Goal: Task Accomplishment & Management: Use online tool/utility

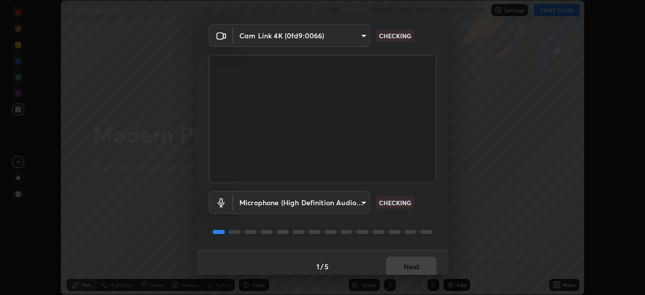
scroll to position [36, 0]
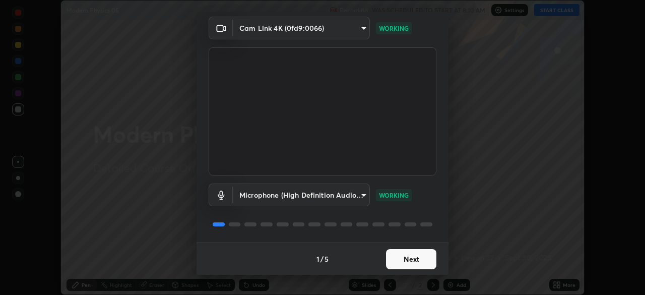
click at [405, 263] on button "Next" at bounding box center [411, 259] width 50 height 20
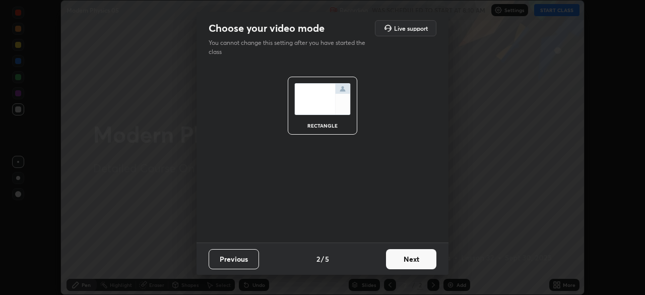
scroll to position [0, 0]
click at [404, 263] on button "Next" at bounding box center [411, 259] width 50 height 20
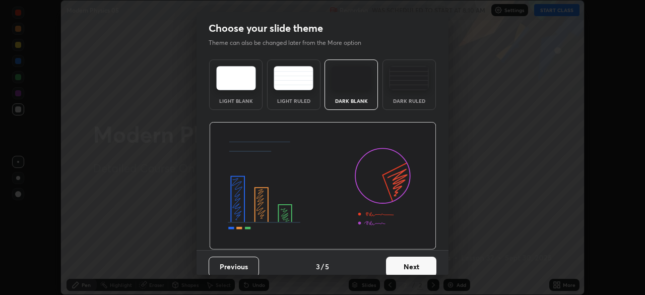
click at [393, 105] on div "Dark Ruled" at bounding box center [408, 84] width 53 height 50
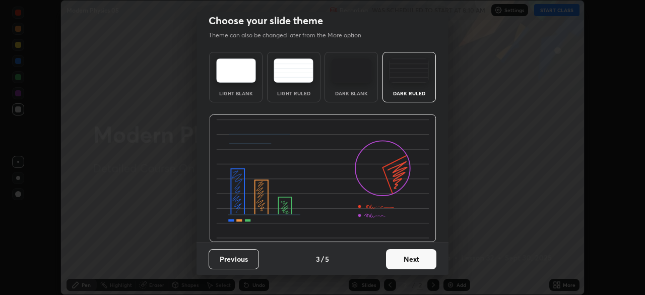
click at [405, 255] on button "Next" at bounding box center [411, 259] width 50 height 20
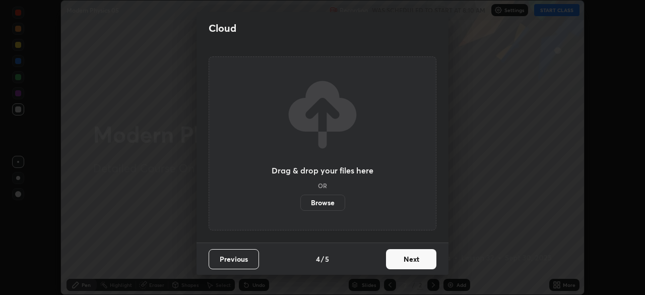
click at [330, 200] on label "Browse" at bounding box center [322, 202] width 45 height 16
click at [300, 200] on input "Browse" at bounding box center [300, 202] width 0 height 16
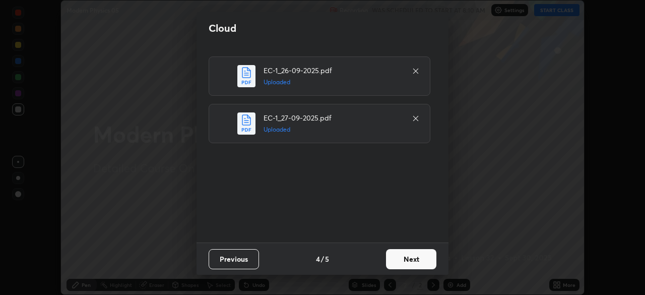
click at [410, 258] on button "Next" at bounding box center [411, 259] width 50 height 20
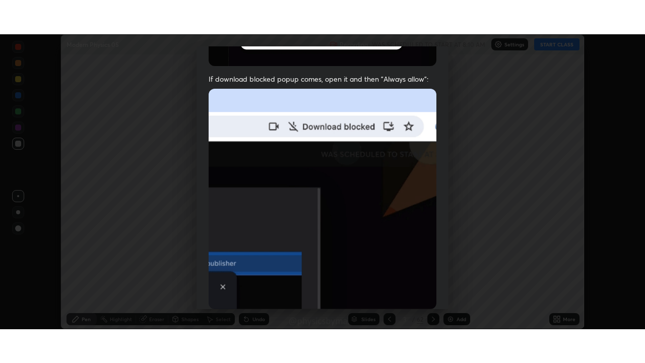
scroll to position [241, 0]
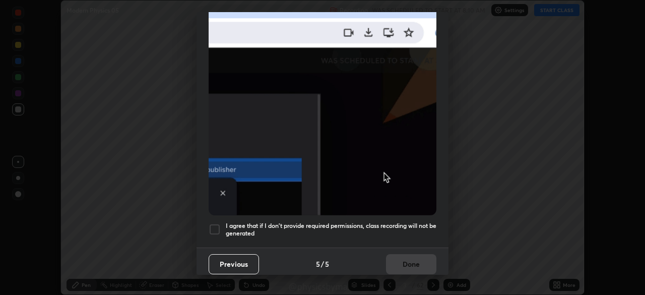
click at [339, 222] on h5 "I agree that if I don't provide required permissions, class recording will not …" at bounding box center [331, 230] width 211 height 16
click at [387, 254] on button "Done" at bounding box center [411, 264] width 50 height 20
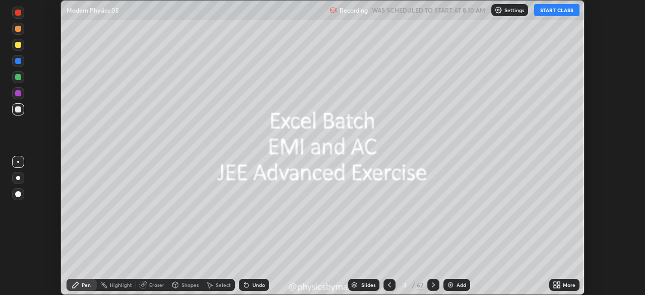
click at [388, 285] on icon at bounding box center [389, 285] width 8 height 8
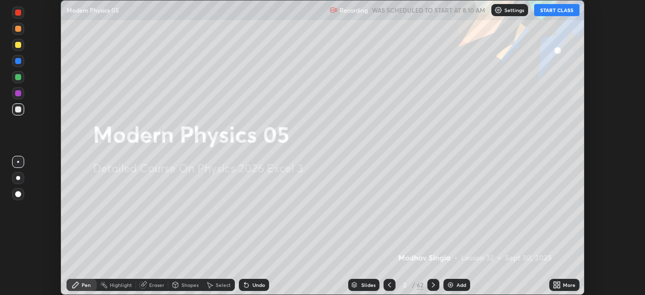
click at [554, 284] on icon at bounding box center [554, 283] width 3 height 3
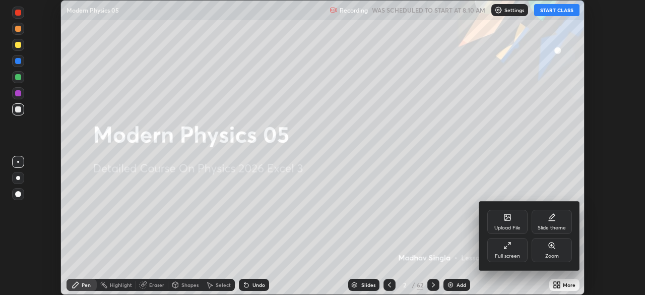
click at [518, 251] on div "Full screen" at bounding box center [507, 250] width 40 height 24
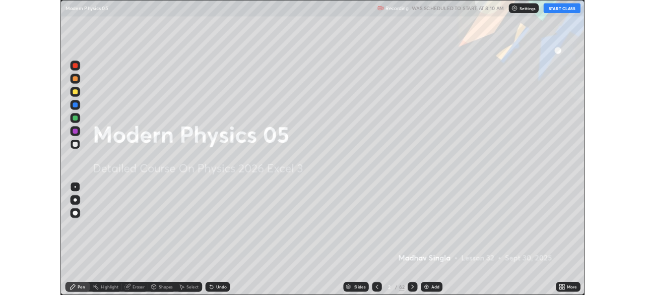
scroll to position [363, 645]
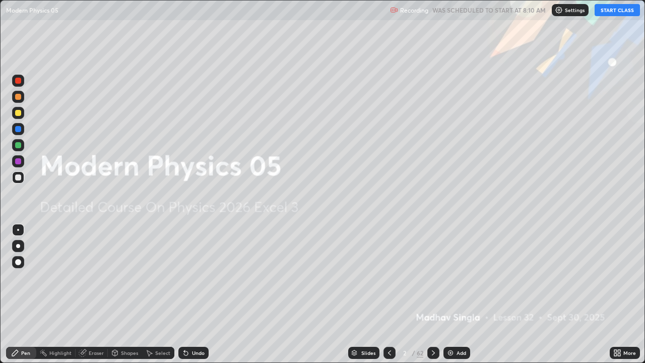
click at [615, 294] on icon at bounding box center [615, 350] width 3 height 3
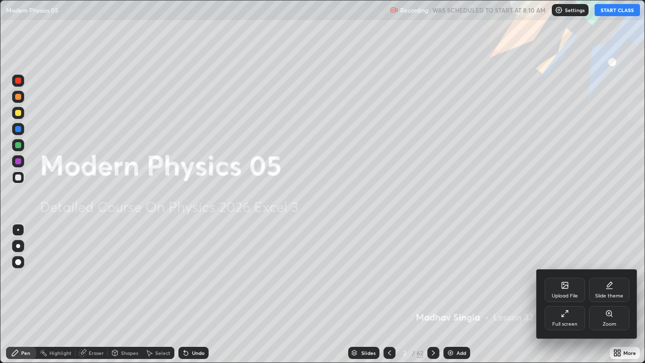
click at [569, 294] on div "Full screen" at bounding box center [564, 323] width 25 height 5
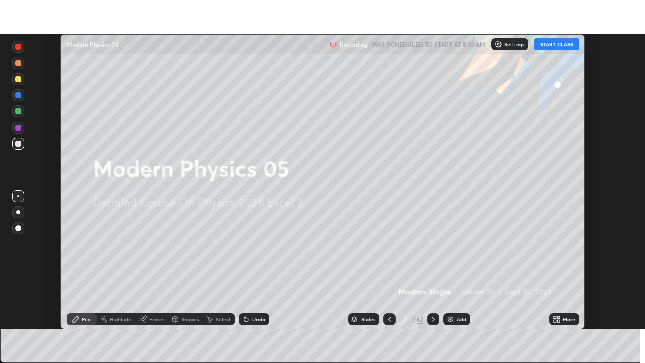
scroll to position [50066, 49716]
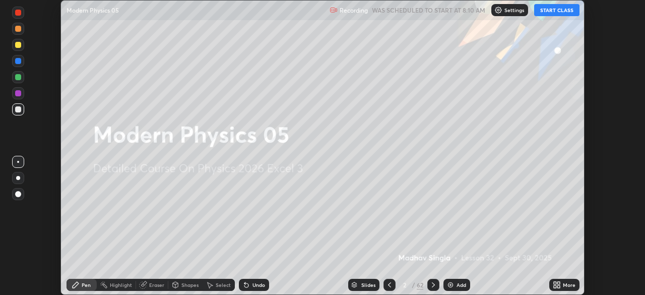
click at [564, 285] on div "More" at bounding box center [569, 284] width 13 height 5
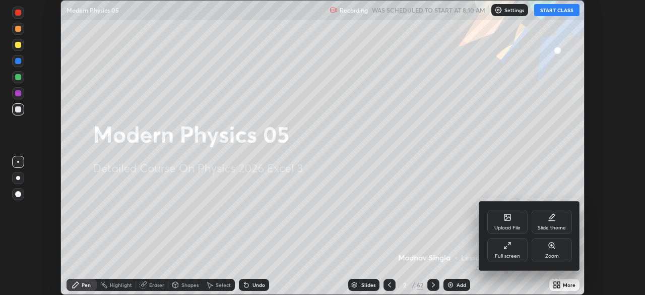
click at [513, 252] on div "Full screen" at bounding box center [507, 250] width 40 height 24
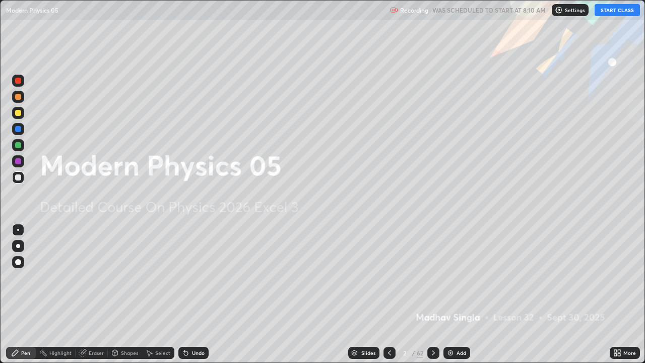
scroll to position [363, 645]
click at [618, 15] on button "START CLASS" at bounding box center [616, 10] width 45 height 12
click at [19, 146] on div at bounding box center [18, 145] width 6 height 6
click at [428, 294] on div at bounding box center [433, 352] width 12 height 12
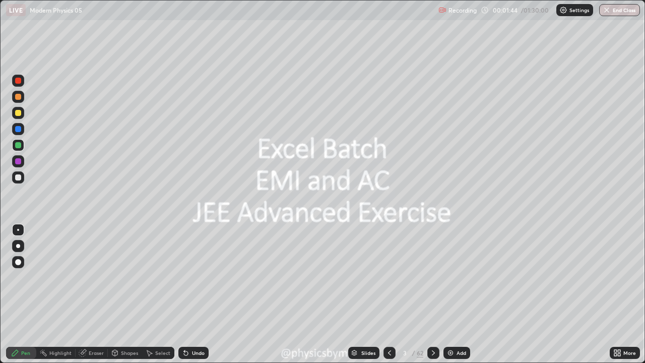
click at [432, 294] on icon at bounding box center [433, 352] width 8 height 8
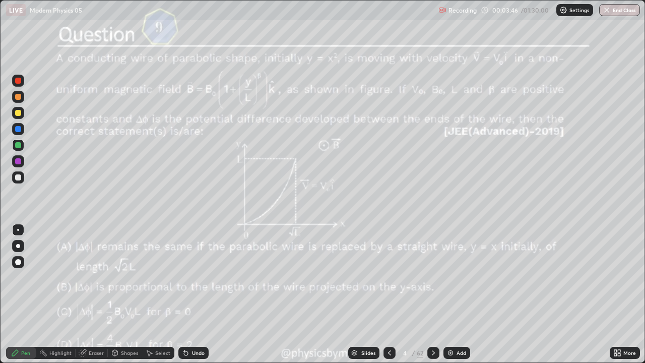
click at [18, 113] on div at bounding box center [18, 113] width 6 height 6
click at [428, 294] on div at bounding box center [433, 352] width 12 height 12
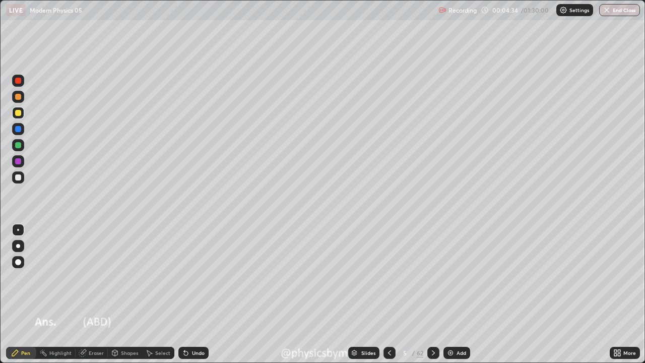
click at [429, 294] on icon at bounding box center [433, 352] width 8 height 8
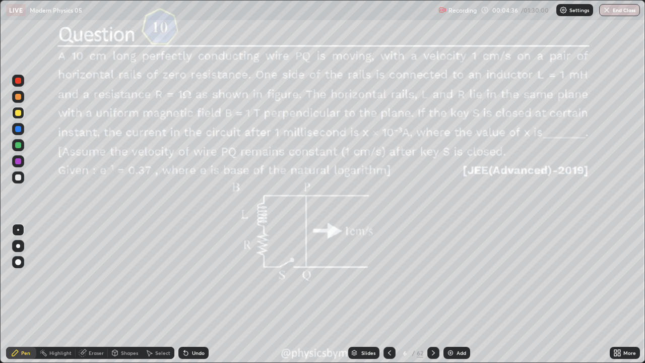
click at [412, 294] on div "/" at bounding box center [412, 352] width 3 height 6
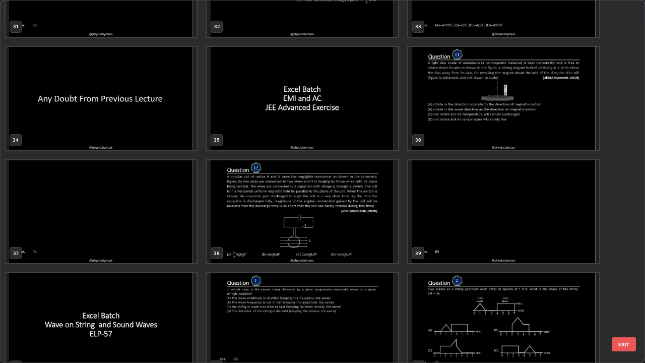
scroll to position [1213, 0]
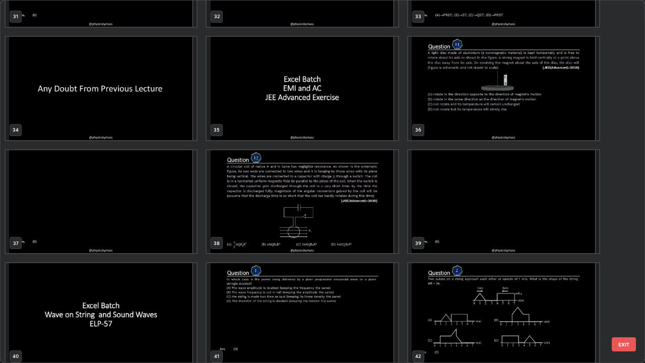
click at [418, 121] on img "grid" at bounding box center [503, 88] width 191 height 103
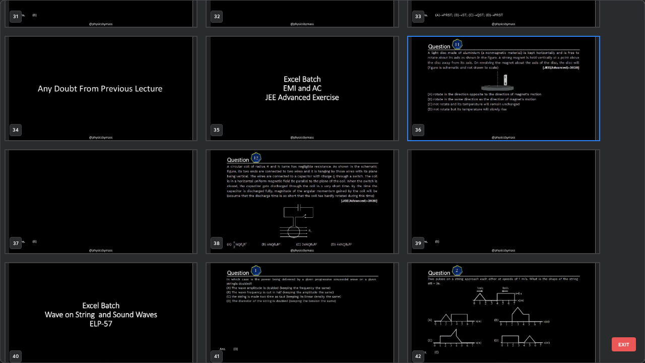
click at [422, 121] on img "grid" at bounding box center [503, 88] width 191 height 103
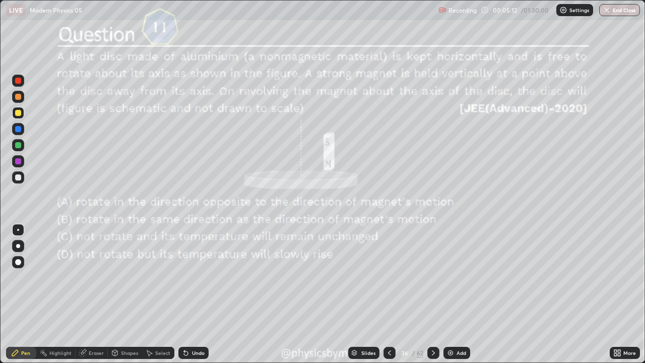
click at [207, 294] on div "Undo" at bounding box center [193, 352] width 30 height 12
click at [206, 294] on div "Undo" at bounding box center [193, 352] width 30 height 12
click at [406, 294] on div "36" at bounding box center [404, 352] width 10 height 6
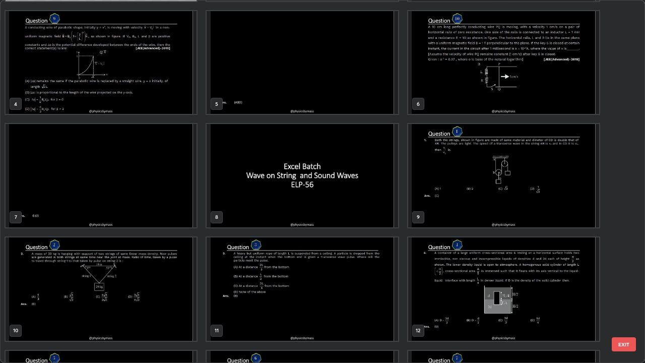
scroll to position [109, 0]
click at [449, 205] on img "grid" at bounding box center [503, 174] width 191 height 103
click at [451, 206] on img "grid" at bounding box center [503, 174] width 191 height 103
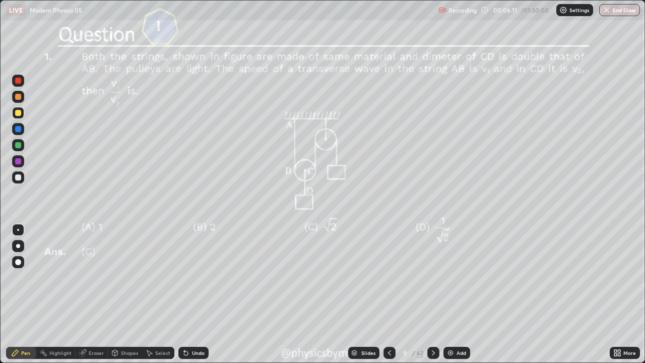
click at [192, 294] on div "Undo" at bounding box center [198, 352] width 13 height 5
click at [193, 294] on div "Undo" at bounding box center [198, 352] width 13 height 5
click at [191, 294] on div "Undo" at bounding box center [193, 352] width 30 height 12
click at [22, 177] on div at bounding box center [18, 177] width 12 height 12
click at [432, 294] on icon at bounding box center [433, 352] width 8 height 8
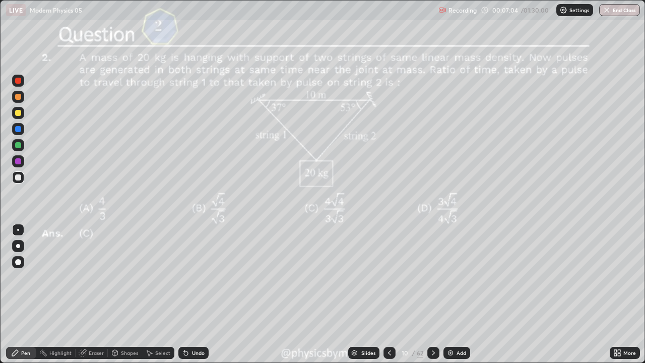
click at [432, 294] on icon at bounding box center [433, 352] width 8 height 8
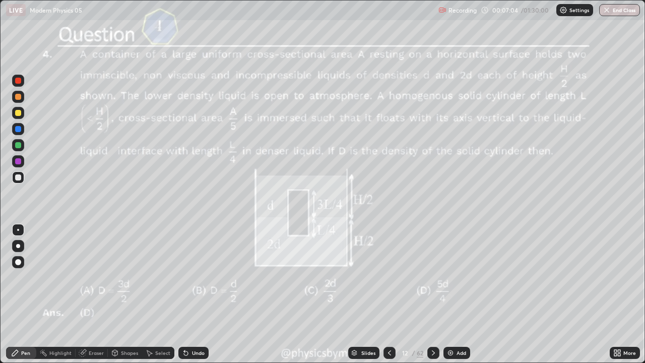
click at [432, 294] on icon at bounding box center [433, 352] width 8 height 8
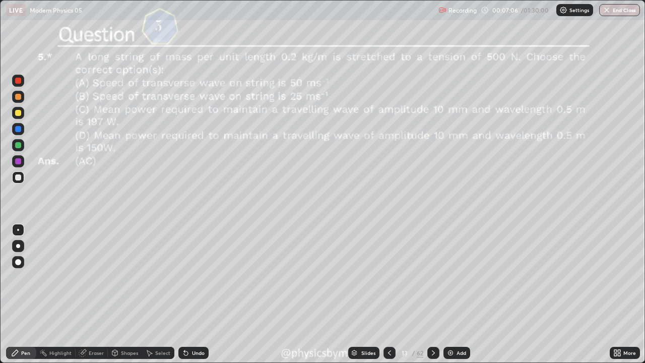
click at [394, 294] on div at bounding box center [389, 352] width 12 height 20
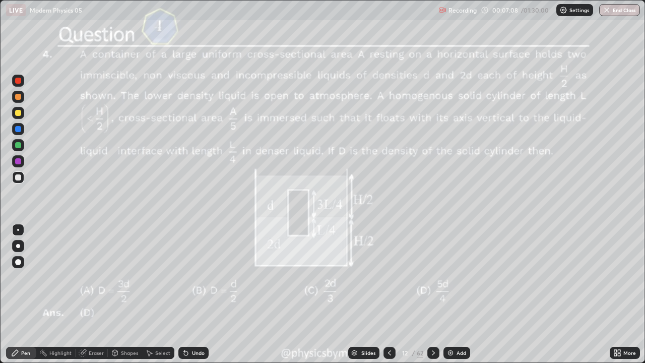
click at [13, 147] on div at bounding box center [18, 145] width 12 height 12
click at [192, 294] on div "Undo" at bounding box center [198, 352] width 13 height 5
click at [193, 294] on div "Undo" at bounding box center [198, 352] width 13 height 5
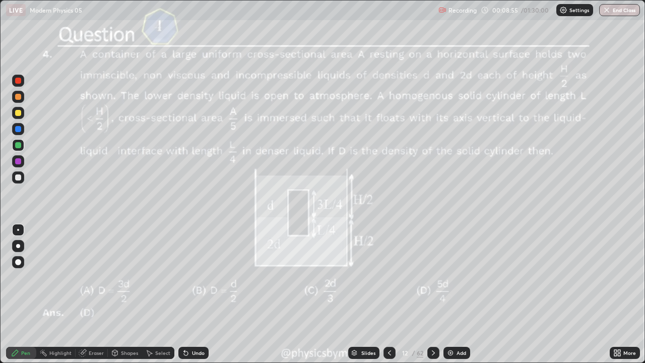
click at [195, 294] on div "Undo" at bounding box center [198, 352] width 13 height 5
click at [192, 294] on div "Undo" at bounding box center [198, 352] width 13 height 5
click at [14, 176] on div at bounding box center [18, 177] width 12 height 12
click at [89, 294] on div "Eraser" at bounding box center [92, 352] width 32 height 12
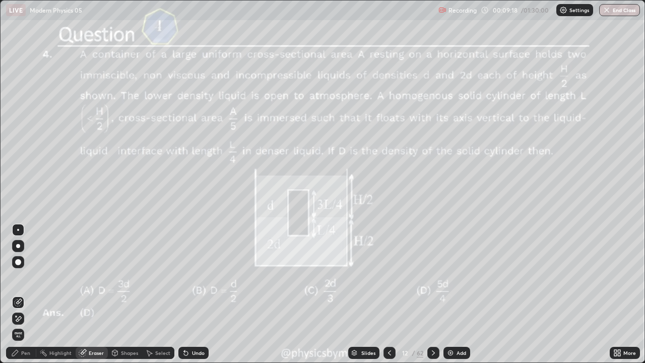
click at [29, 294] on div "Pen" at bounding box center [21, 352] width 30 height 12
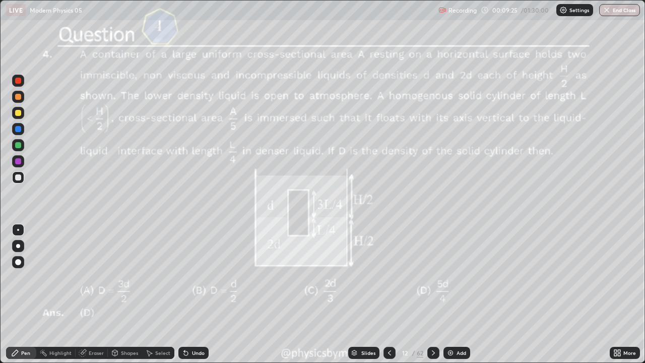
click at [195, 294] on div "Undo" at bounding box center [193, 352] width 30 height 12
click at [405, 294] on div "12" at bounding box center [404, 352] width 10 height 6
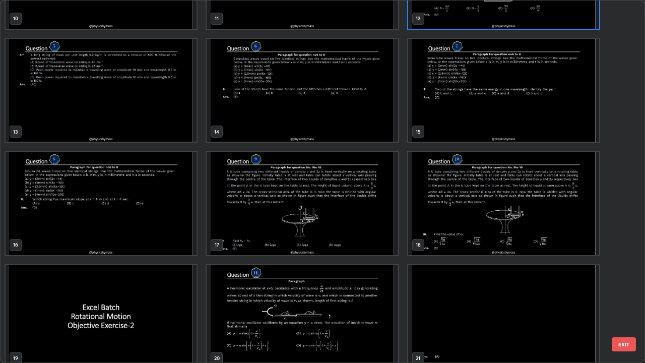
scroll to position [450, 0]
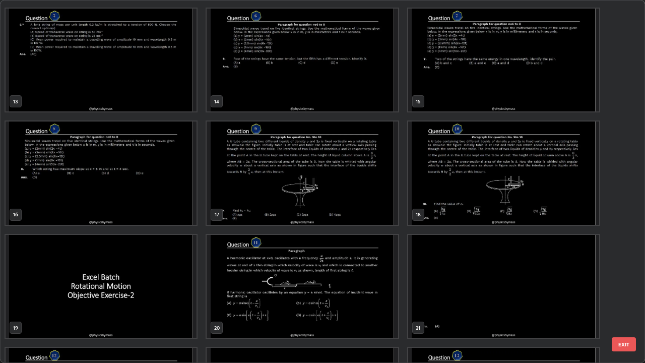
click at [170, 204] on img "grid" at bounding box center [101, 172] width 191 height 103
click at [168, 205] on img "grid" at bounding box center [101, 172] width 191 height 103
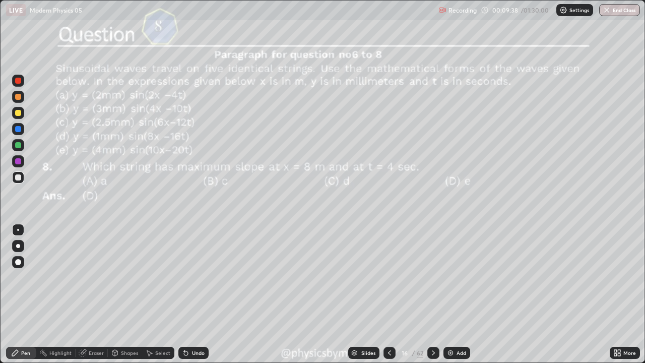
click at [23, 151] on div at bounding box center [18, 145] width 12 height 16
click at [195, 294] on div "Undo" at bounding box center [198, 352] width 13 height 5
click at [194, 294] on div "Undo" at bounding box center [198, 352] width 13 height 5
click at [193, 294] on div "Undo" at bounding box center [198, 352] width 13 height 5
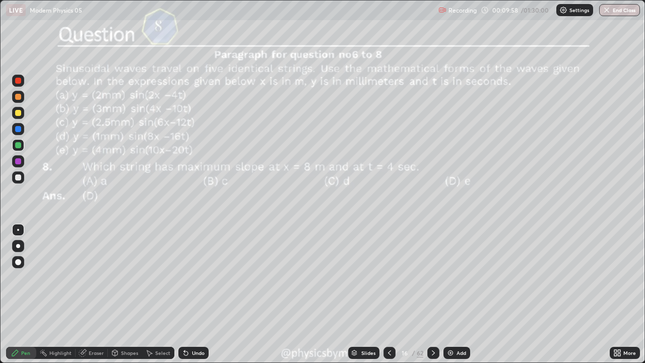
click at [192, 294] on div "Undo" at bounding box center [198, 352] width 13 height 5
click at [432, 294] on icon at bounding box center [433, 352] width 8 height 8
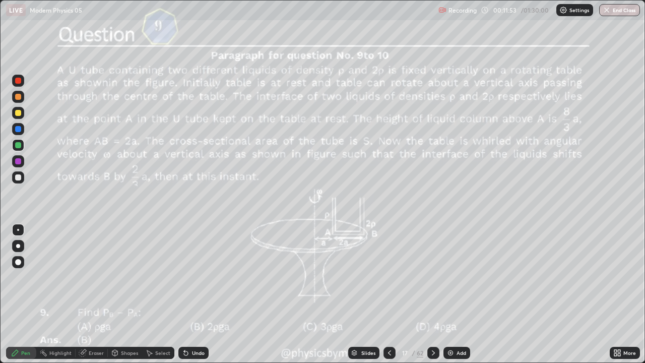
click at [14, 183] on div at bounding box center [18, 177] width 12 height 16
click at [195, 294] on div "Undo" at bounding box center [198, 352] width 13 height 5
click at [437, 294] on div at bounding box center [433, 352] width 12 height 12
click at [18, 146] on div at bounding box center [18, 145] width 6 height 6
click at [192, 294] on div "Undo" at bounding box center [198, 352] width 13 height 5
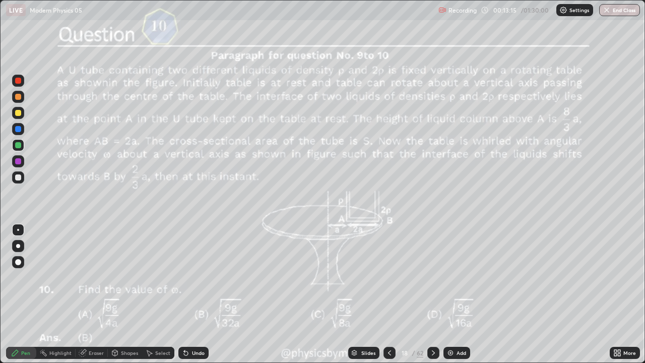
click at [192, 294] on div "Undo" at bounding box center [198, 352] width 13 height 5
click at [19, 115] on div at bounding box center [18, 113] width 6 height 6
click at [433, 294] on icon at bounding box center [433, 352] width 8 height 8
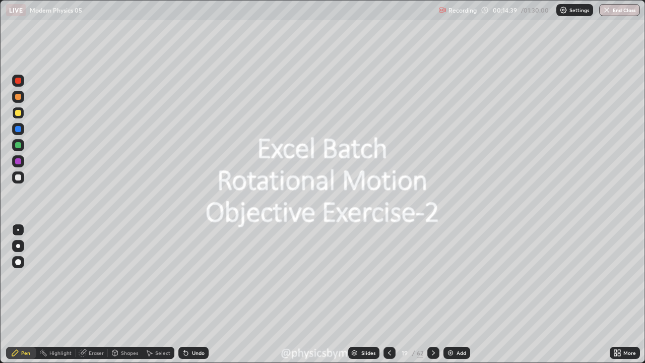
click at [388, 294] on icon at bounding box center [389, 352] width 8 height 8
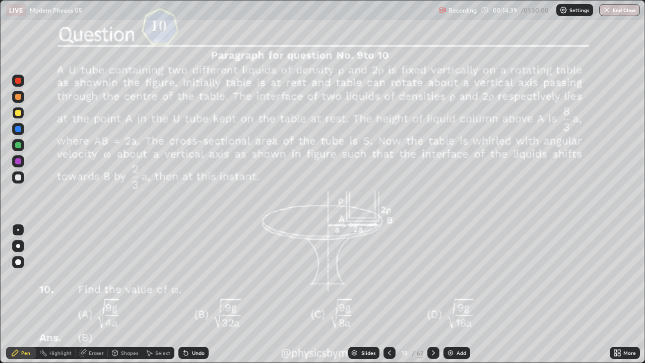
click at [407, 294] on div "18" at bounding box center [404, 352] width 10 height 6
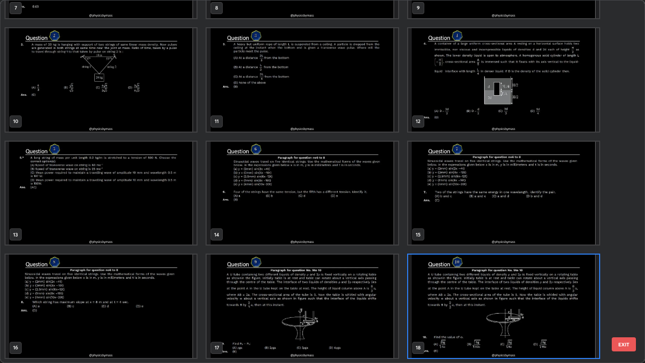
scroll to position [359, 639]
click at [437, 294] on img "grid" at bounding box center [503, 305] width 191 height 103
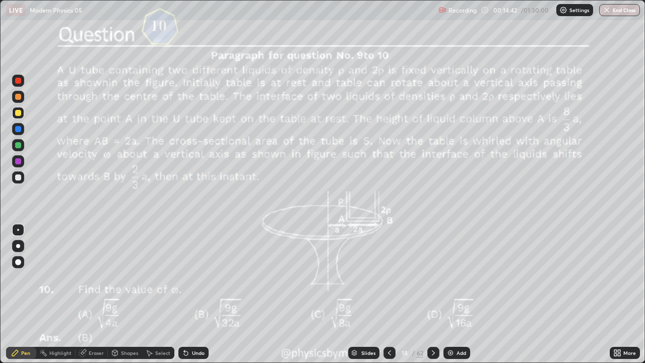
click at [436, 294] on img "grid" at bounding box center [503, 305] width 191 height 103
click at [432, 294] on icon at bounding box center [433, 352] width 8 height 8
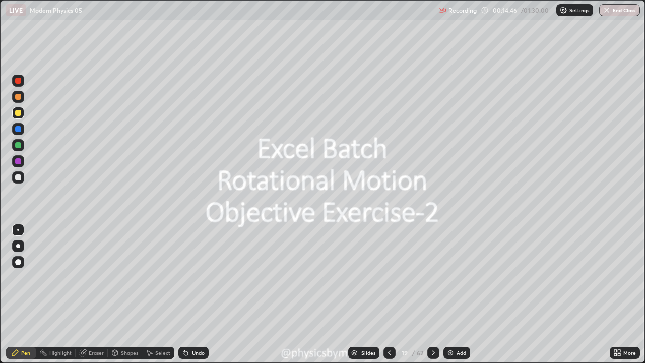
click at [432, 294] on icon at bounding box center [433, 352] width 8 height 8
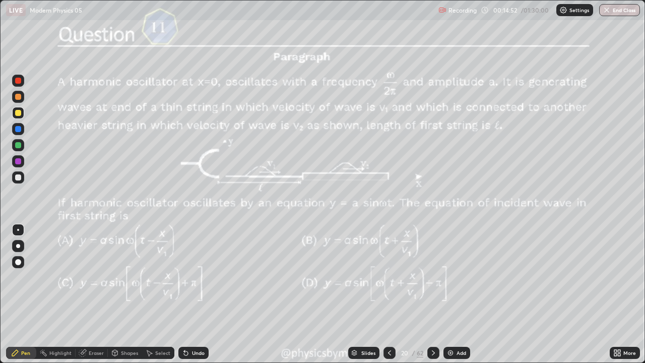
click at [408, 294] on div "20" at bounding box center [404, 352] width 10 height 6
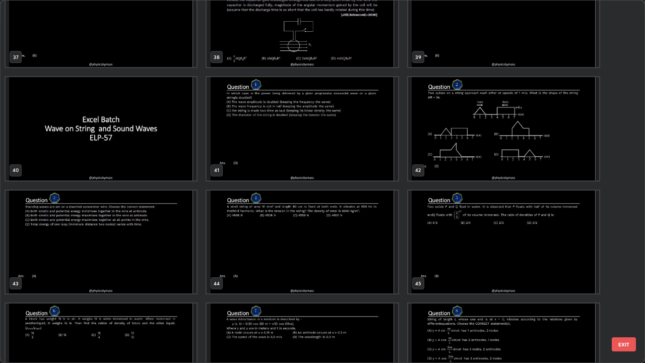
scroll to position [1401, 0]
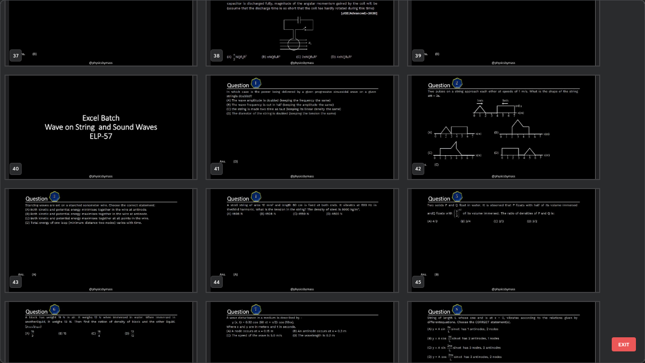
click at [234, 158] on img "grid" at bounding box center [301, 127] width 191 height 103
click at [236, 160] on img "grid" at bounding box center [301, 127] width 191 height 103
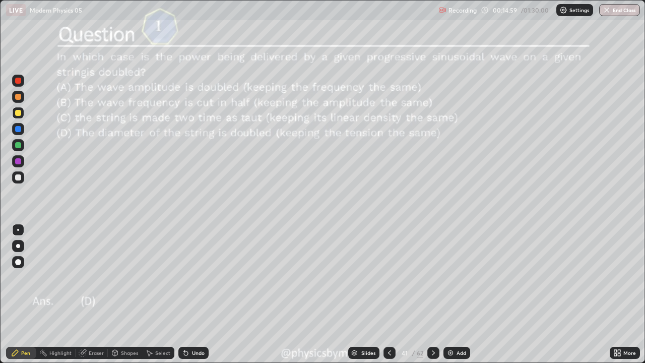
click at [17, 146] on div at bounding box center [18, 145] width 6 height 6
click at [412, 294] on div "/" at bounding box center [412, 352] width 3 height 6
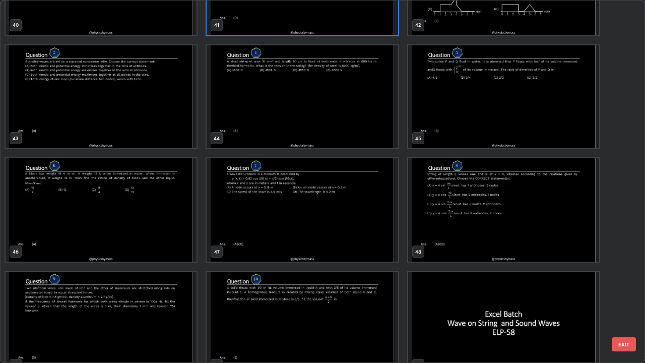
scroll to position [1553, 0]
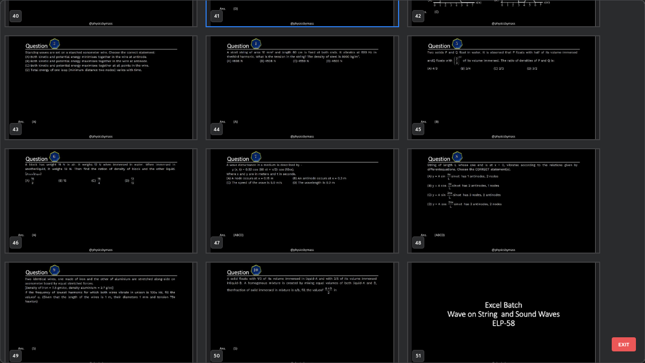
click at [148, 217] on img "grid" at bounding box center [101, 200] width 191 height 103
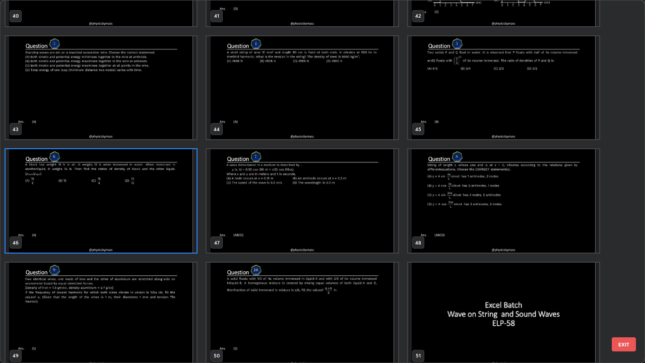
click at [145, 220] on img "grid" at bounding box center [101, 200] width 191 height 103
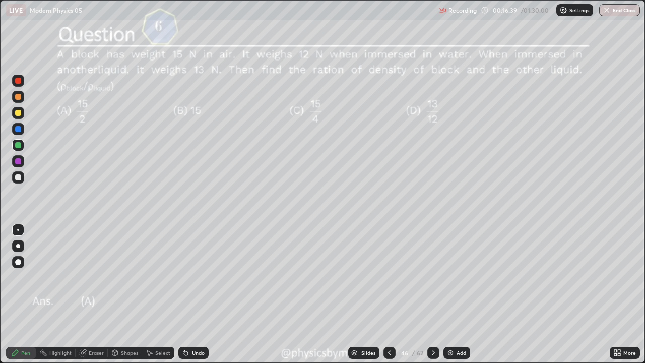
click at [205, 294] on div "Undo" at bounding box center [193, 352] width 30 height 12
click at [83, 294] on icon at bounding box center [82, 352] width 7 height 7
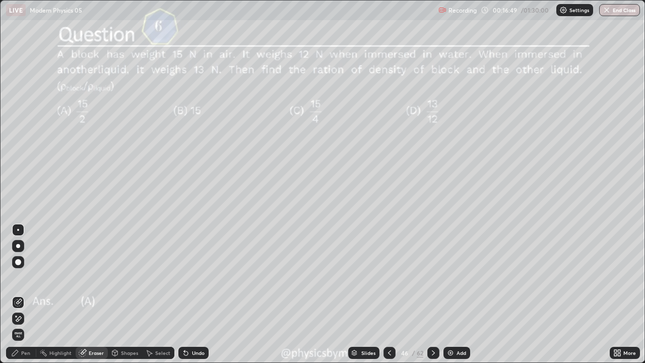
click at [14, 294] on icon at bounding box center [15, 352] width 6 height 6
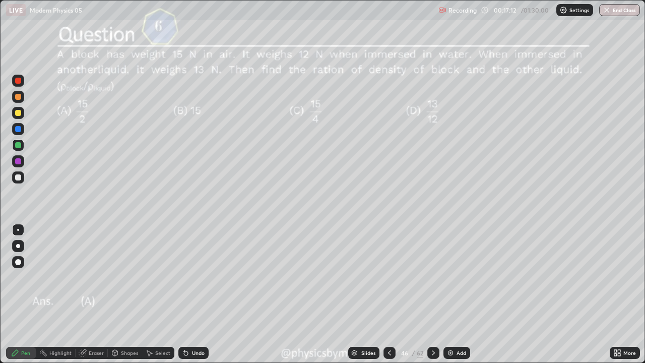
click at [192, 294] on div "Undo" at bounding box center [198, 352] width 13 height 5
click at [428, 294] on div at bounding box center [433, 352] width 12 height 12
click at [432, 294] on icon at bounding box center [433, 352] width 8 height 8
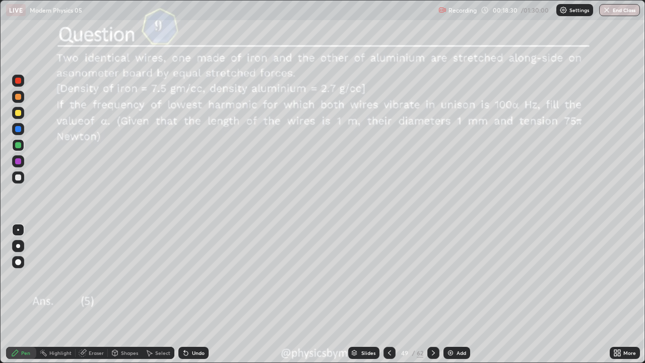
click at [389, 294] on icon at bounding box center [389, 352] width 8 height 8
click at [189, 294] on div "Undo" at bounding box center [193, 352] width 30 height 12
click at [188, 294] on div "Undo" at bounding box center [193, 352] width 30 height 12
click at [187, 294] on icon at bounding box center [186, 352] width 8 height 8
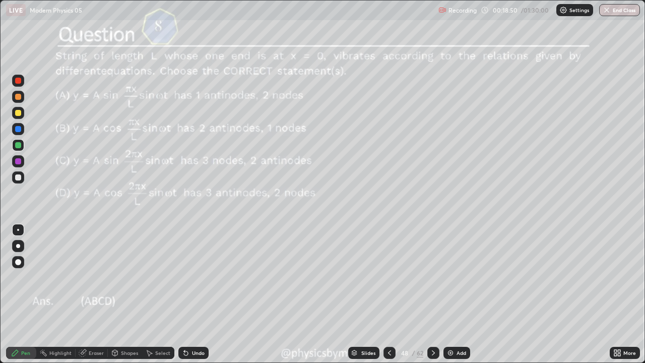
click at [188, 294] on icon at bounding box center [186, 352] width 8 height 8
click at [188, 294] on div "Undo" at bounding box center [193, 352] width 30 height 12
click at [17, 114] on div at bounding box center [18, 113] width 6 height 6
click at [432, 294] on icon at bounding box center [433, 352] width 8 height 8
click at [19, 145] on div at bounding box center [18, 145] width 6 height 6
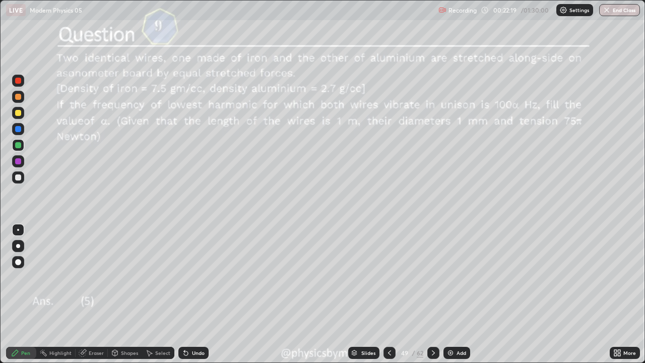
click at [193, 294] on div "Undo" at bounding box center [198, 352] width 13 height 5
click at [197, 294] on div "Undo" at bounding box center [198, 352] width 13 height 5
click at [196, 294] on div "Undo" at bounding box center [193, 352] width 30 height 12
click at [193, 294] on div "Undo" at bounding box center [198, 352] width 13 height 5
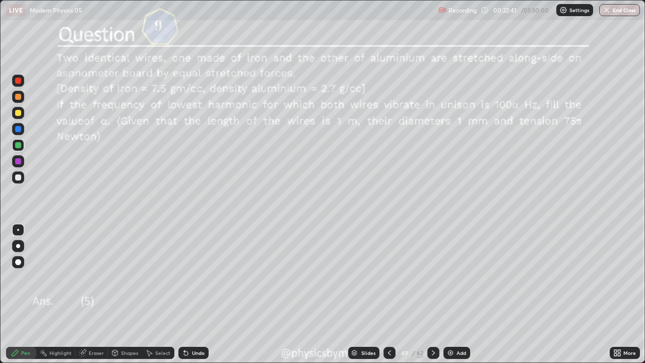
click at [184, 294] on icon at bounding box center [184, 350] width 1 height 1
click at [17, 182] on div at bounding box center [18, 177] width 12 height 12
click at [431, 294] on icon at bounding box center [433, 352] width 8 height 8
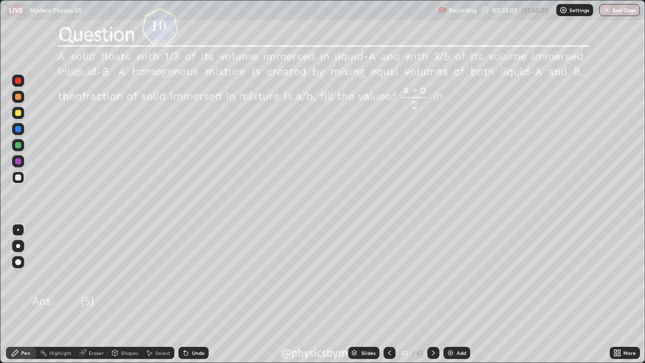
click at [14, 144] on div at bounding box center [18, 145] width 12 height 12
click at [192, 294] on div "Undo" at bounding box center [198, 352] width 13 height 5
click at [188, 294] on div "Undo" at bounding box center [193, 352] width 30 height 12
click at [20, 178] on div at bounding box center [18, 177] width 6 height 6
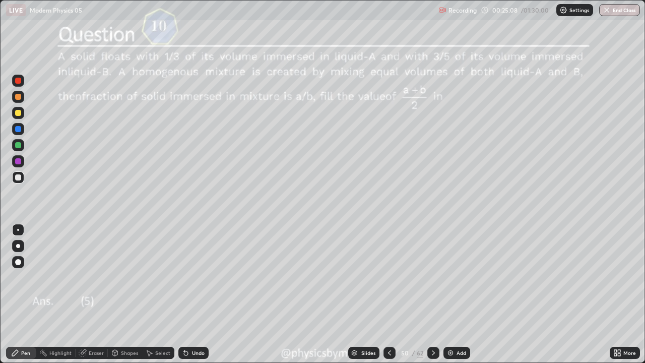
click at [194, 294] on div "Undo" at bounding box center [198, 352] width 13 height 5
click at [14, 148] on div at bounding box center [18, 145] width 12 height 12
click at [196, 294] on div "Undo" at bounding box center [193, 352] width 30 height 12
click at [195, 294] on div "Undo" at bounding box center [198, 352] width 13 height 5
click at [18, 176] on div at bounding box center [18, 177] width 6 height 6
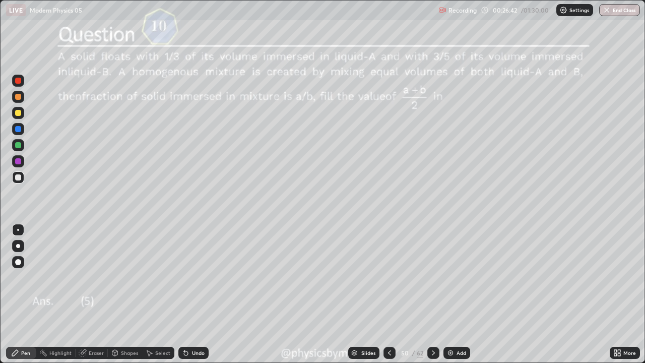
click at [193, 294] on div "Undo" at bounding box center [198, 352] width 13 height 5
click at [434, 294] on icon at bounding box center [433, 352] width 8 height 8
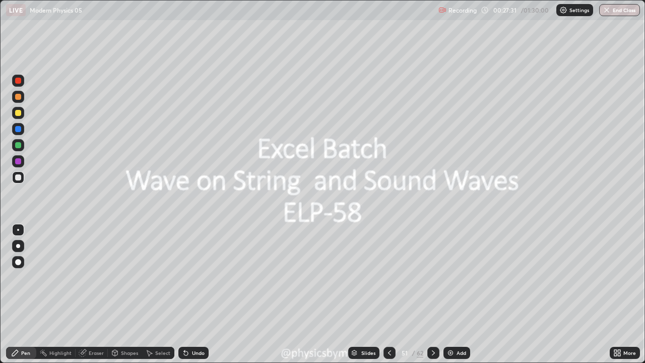
click at [430, 294] on div at bounding box center [433, 352] width 12 height 12
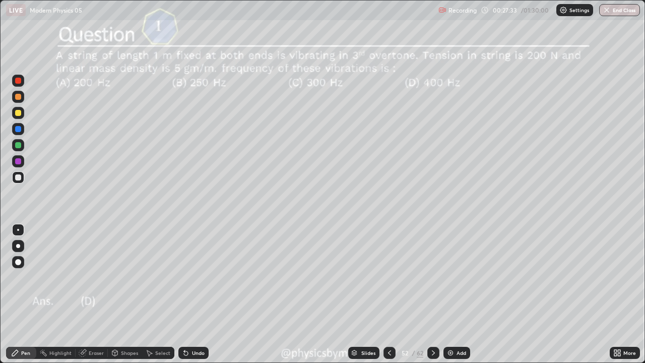
click at [23, 148] on div at bounding box center [18, 145] width 12 height 12
click at [433, 294] on icon at bounding box center [433, 352] width 8 height 8
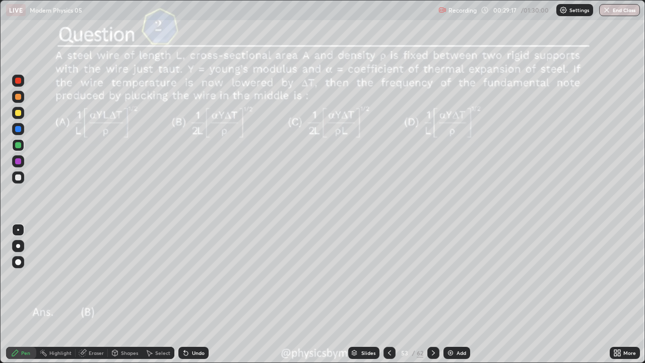
click at [20, 179] on div at bounding box center [18, 177] width 6 height 6
click at [407, 294] on div "53" at bounding box center [404, 352] width 10 height 6
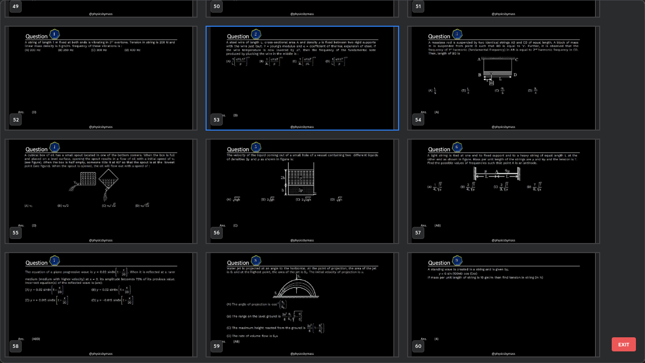
scroll to position [1912, 0]
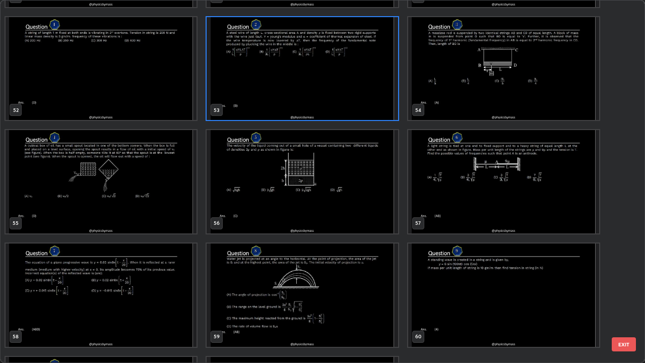
click at [438, 214] on img "grid" at bounding box center [503, 181] width 191 height 103
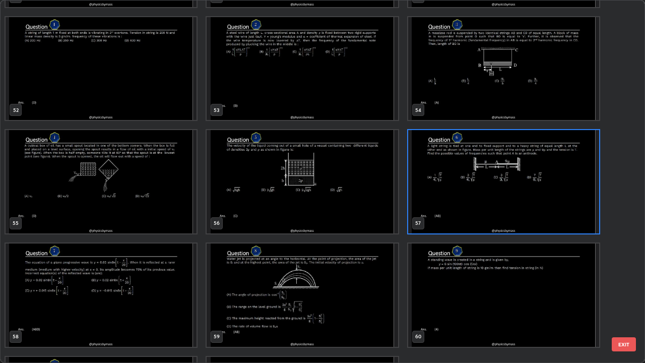
click at [439, 214] on img "grid" at bounding box center [503, 181] width 191 height 103
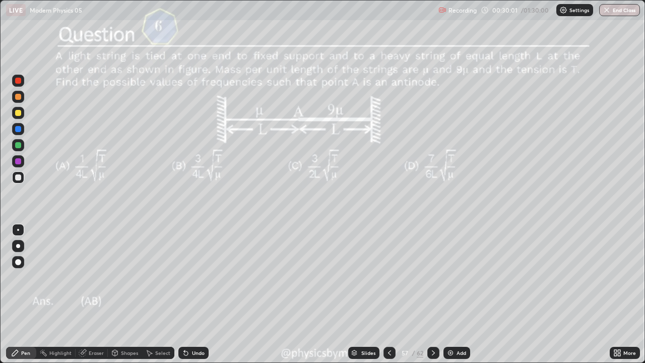
click at [13, 146] on div at bounding box center [18, 145] width 12 height 12
click at [197, 294] on div "Undo" at bounding box center [198, 352] width 13 height 5
click at [19, 115] on div at bounding box center [18, 113] width 6 height 6
click at [432, 294] on icon at bounding box center [433, 352] width 8 height 8
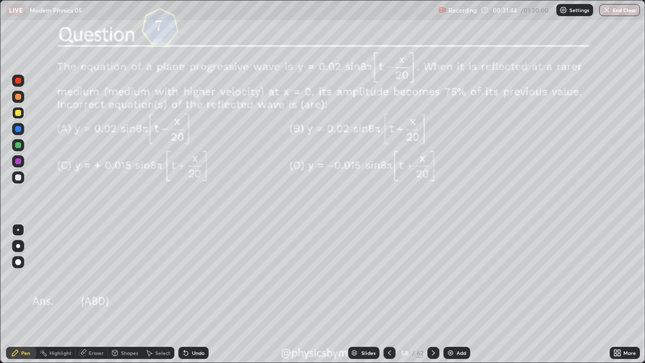
click at [431, 294] on icon at bounding box center [433, 352] width 8 height 8
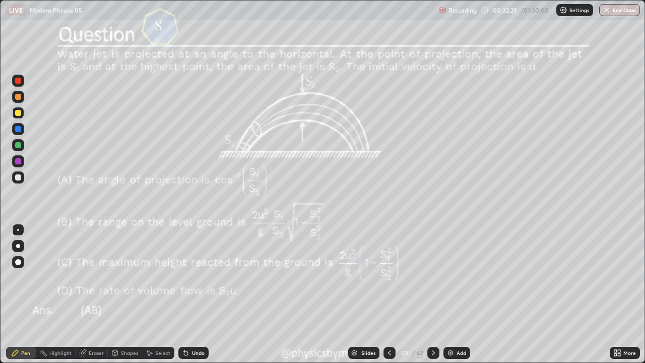
click at [192, 294] on div "Undo" at bounding box center [198, 352] width 13 height 5
click at [421, 294] on div "62" at bounding box center [419, 352] width 7 height 9
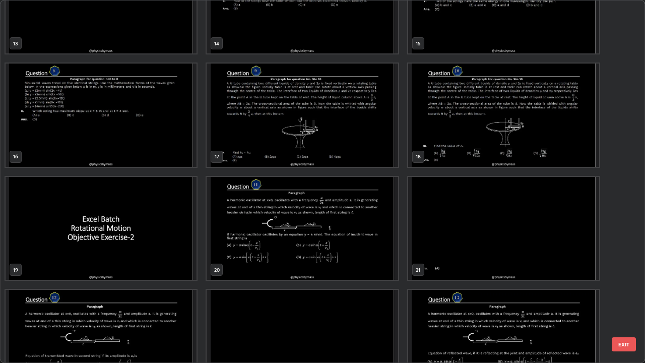
scroll to position [542, 0]
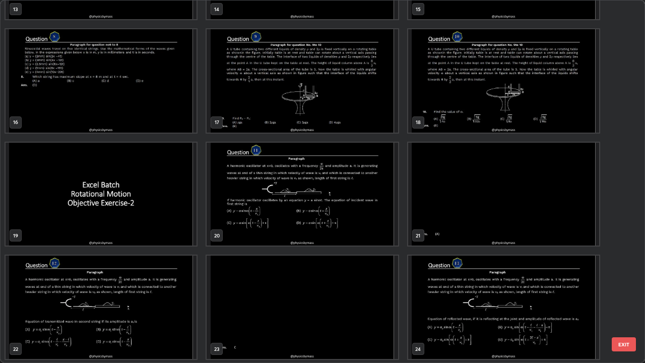
click at [337, 231] on img "grid" at bounding box center [301, 194] width 191 height 103
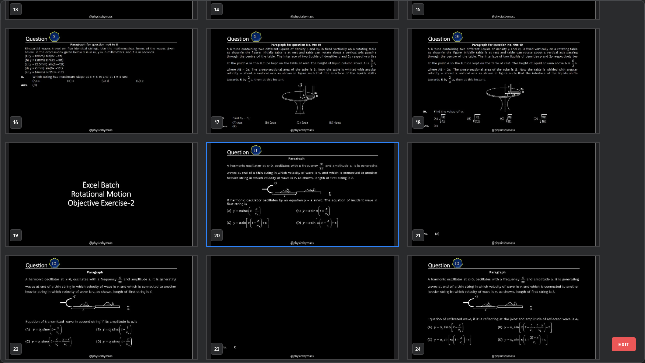
click at [334, 231] on img "grid" at bounding box center [301, 194] width 191 height 103
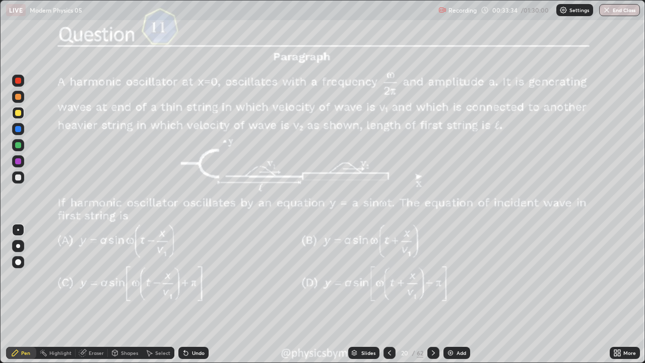
click at [401, 294] on div "20" at bounding box center [404, 352] width 10 height 6
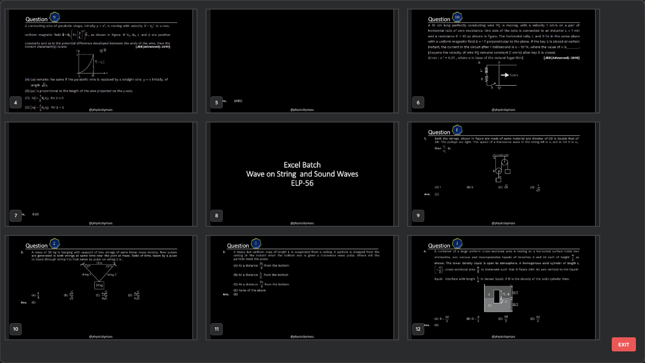
scroll to position [0, 0]
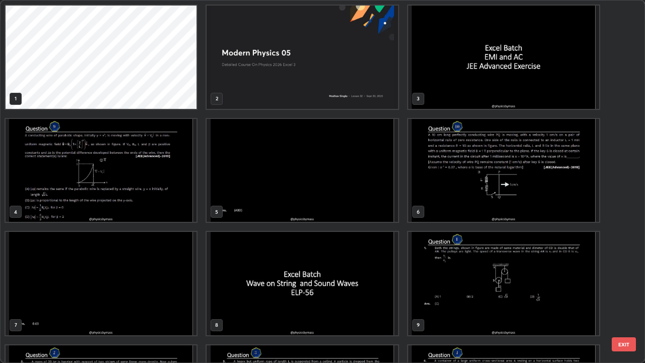
click at [147, 202] on img "grid" at bounding box center [101, 170] width 191 height 103
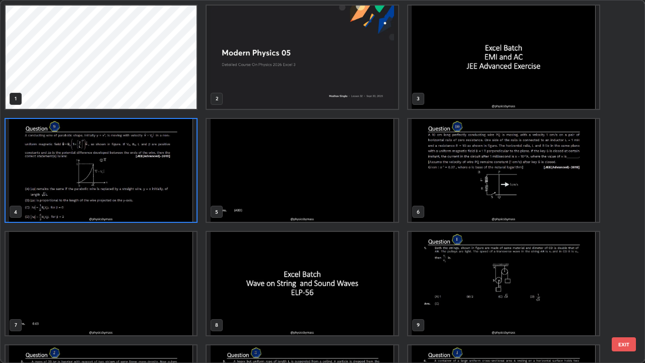
click at [152, 200] on img "grid" at bounding box center [101, 170] width 191 height 103
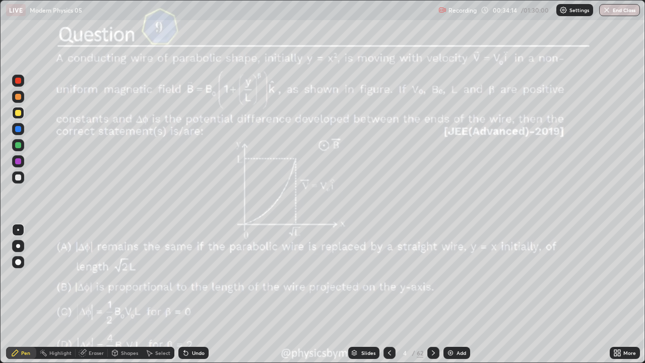
click at [432, 294] on icon at bounding box center [433, 352] width 8 height 8
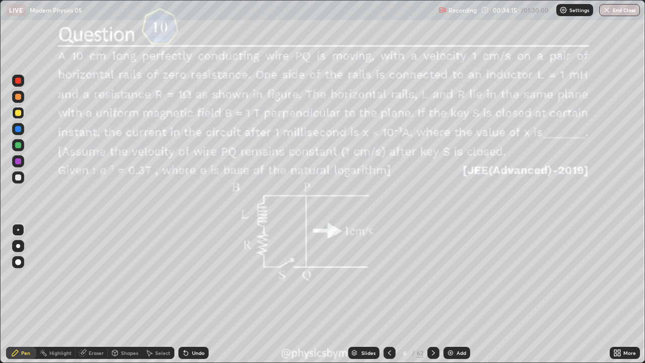
click at [412, 294] on div "/" at bounding box center [412, 352] width 3 height 6
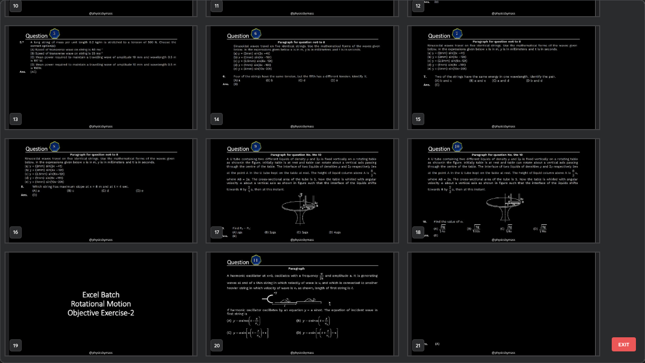
scroll to position [443, 0]
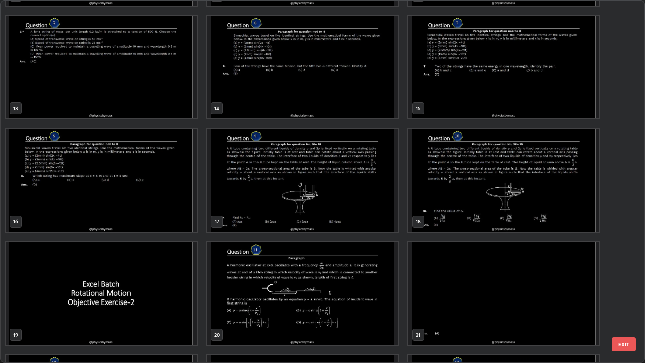
click at [364, 216] on img "grid" at bounding box center [301, 179] width 191 height 103
click at [364, 217] on img "grid" at bounding box center [301, 179] width 191 height 103
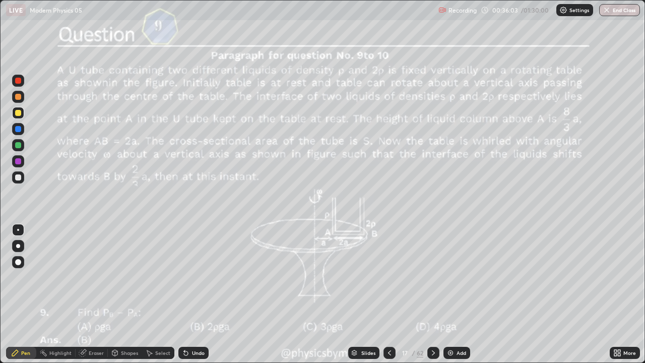
click at [412, 294] on div "/" at bounding box center [412, 352] width 3 height 6
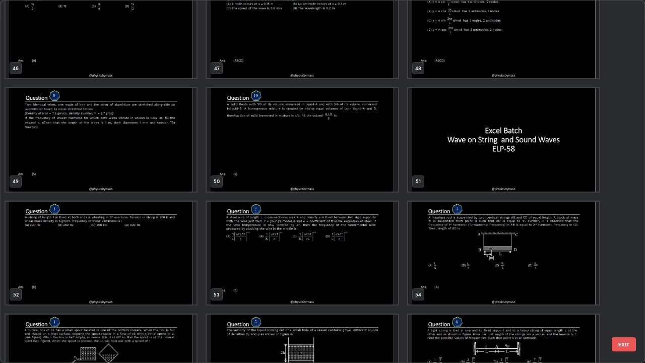
scroll to position [1727, 0]
click at [168, 165] on img "grid" at bounding box center [101, 139] width 191 height 103
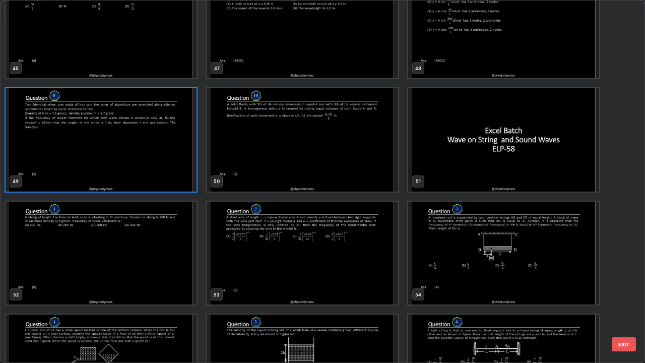
click at [164, 164] on img "grid" at bounding box center [101, 139] width 191 height 103
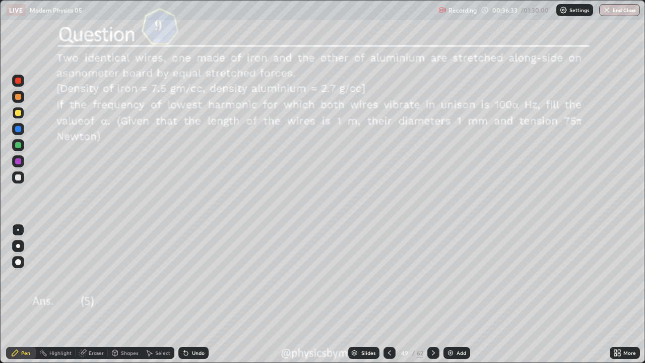
click at [417, 294] on div "62" at bounding box center [419, 352] width 7 height 9
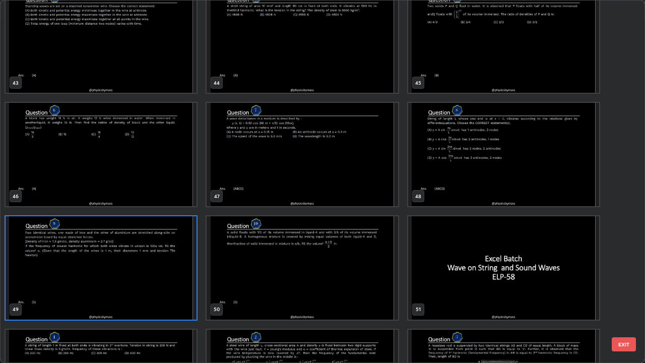
scroll to position [1600, 0]
click at [376, 274] on img "grid" at bounding box center [301, 267] width 191 height 103
click at [374, 277] on img "grid" at bounding box center [301, 267] width 191 height 103
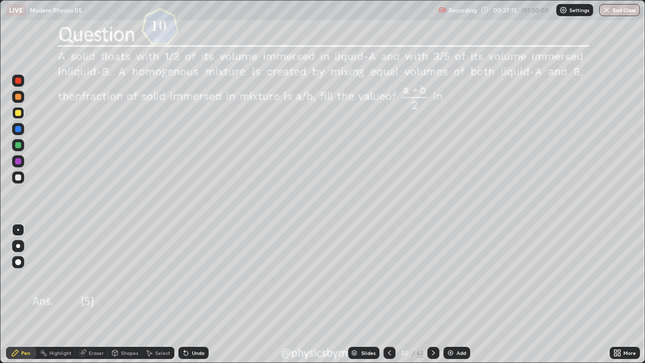
click at [420, 294] on div "62" at bounding box center [419, 352] width 7 height 9
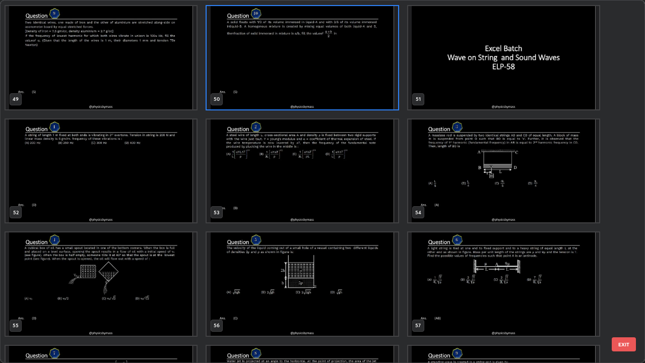
scroll to position [1809, 0]
click at [375, 199] on img "grid" at bounding box center [301, 171] width 191 height 103
click at [374, 201] on img "grid" at bounding box center [301, 171] width 191 height 103
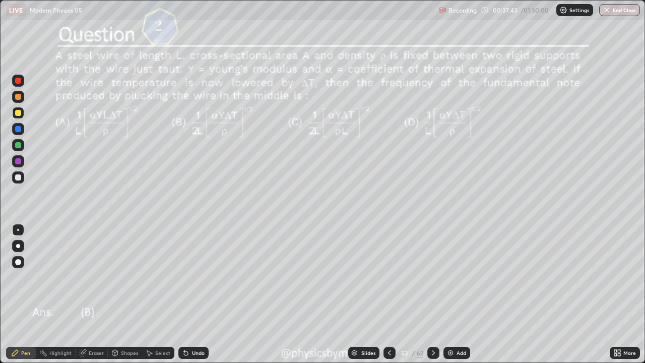
click at [421, 294] on div "62" at bounding box center [419, 352] width 7 height 9
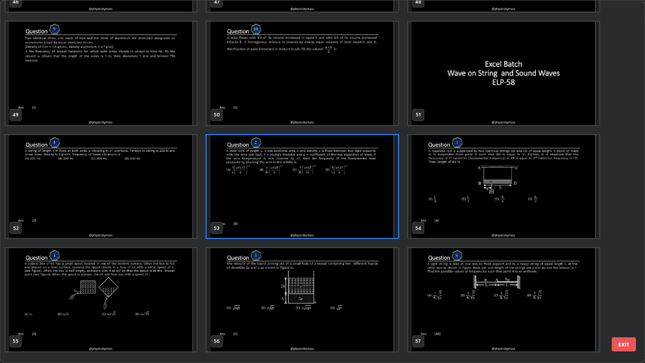
scroll to position [1719, 0]
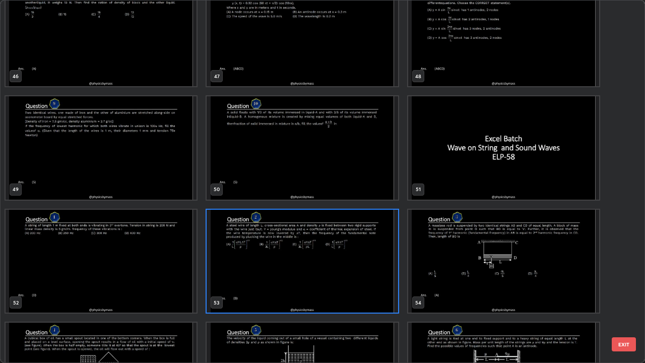
click at [381, 275] on img "grid" at bounding box center [301, 260] width 191 height 103
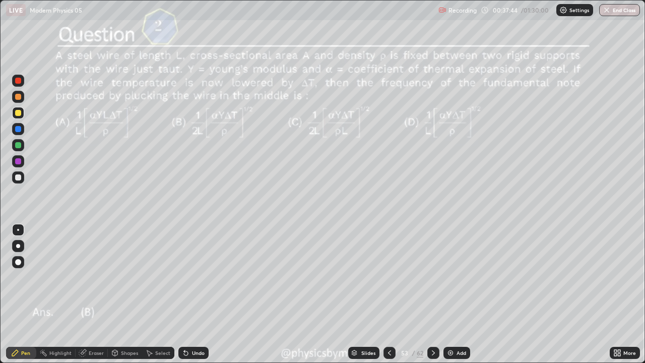
click at [376, 283] on img "grid" at bounding box center [301, 260] width 191 height 103
click at [416, 294] on div "62" at bounding box center [419, 352] width 7 height 9
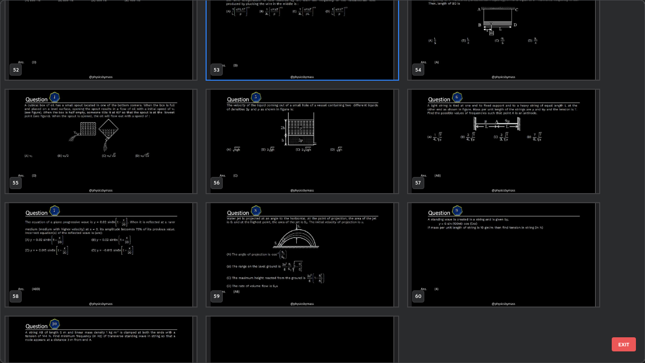
scroll to position [1988, 0]
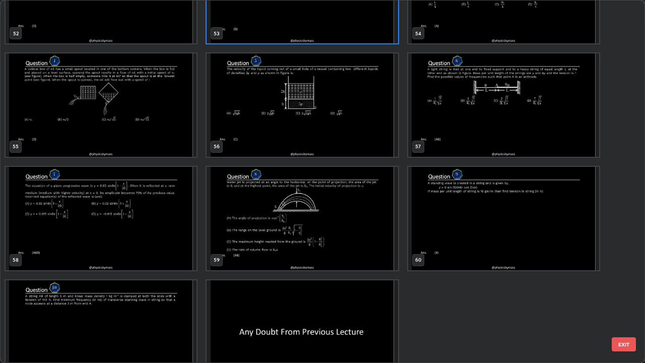
click at [364, 249] on img "grid" at bounding box center [301, 218] width 191 height 103
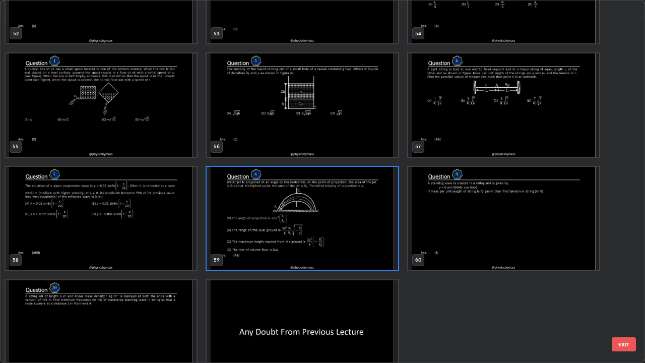
click at [365, 252] on img "grid" at bounding box center [301, 218] width 191 height 103
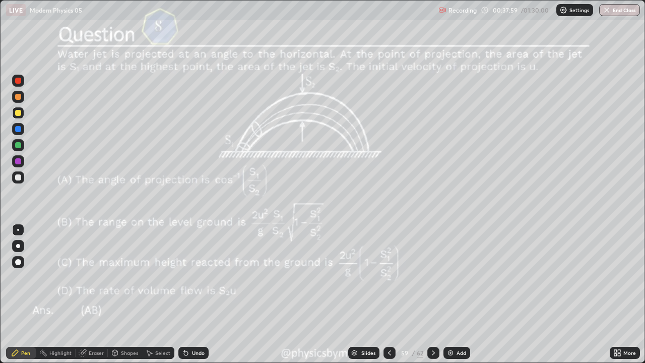
click at [404, 294] on div "59" at bounding box center [404, 352] width 10 height 6
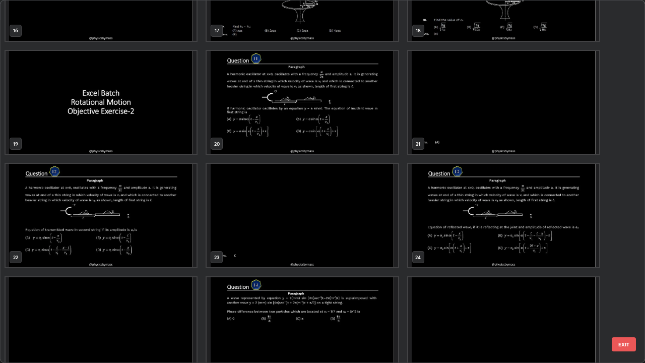
scroll to position [627, 0]
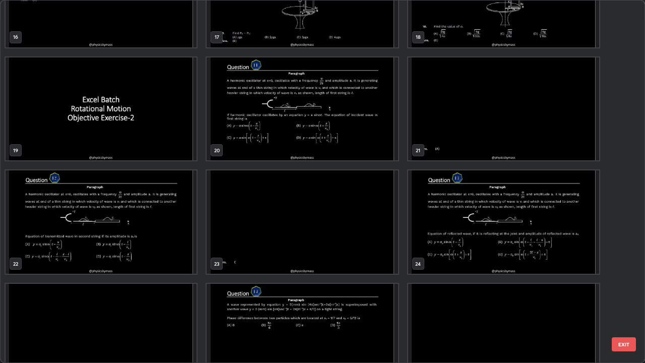
click at [362, 138] on img "grid" at bounding box center [301, 108] width 191 height 103
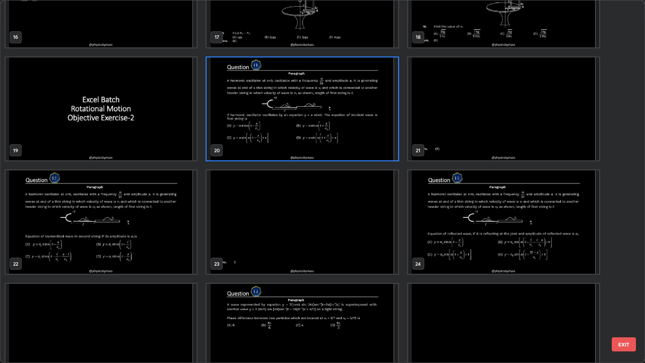
click at [361, 142] on img "grid" at bounding box center [301, 108] width 191 height 103
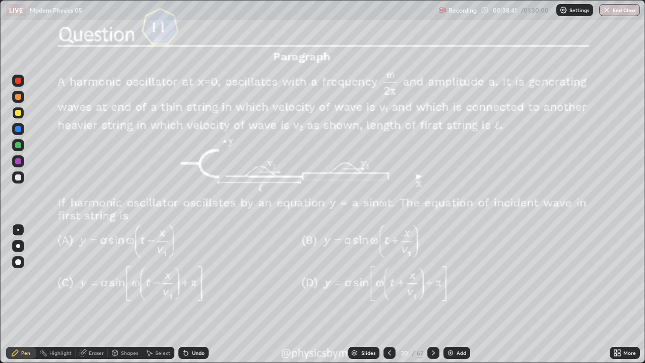
click at [184, 294] on icon at bounding box center [186, 353] width 4 height 4
click at [432, 294] on icon at bounding box center [433, 352] width 8 height 8
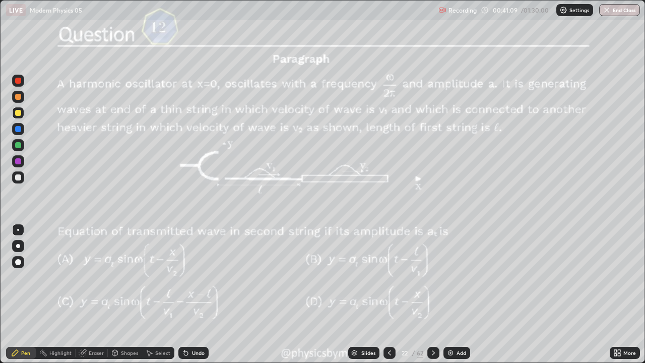
click at [192, 294] on div "Undo" at bounding box center [198, 352] width 13 height 5
click at [193, 294] on div "Undo" at bounding box center [198, 352] width 13 height 5
click at [432, 294] on icon at bounding box center [433, 352] width 3 height 5
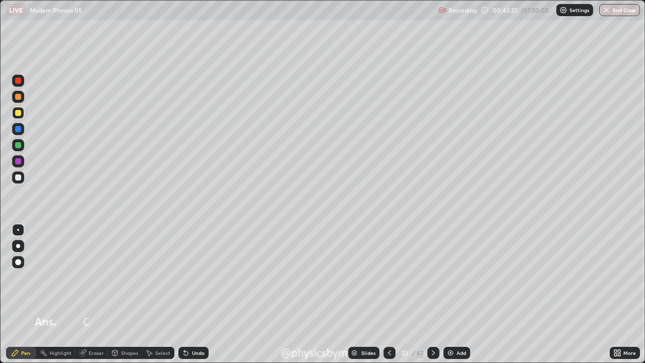
click at [392, 294] on div at bounding box center [389, 352] width 12 height 12
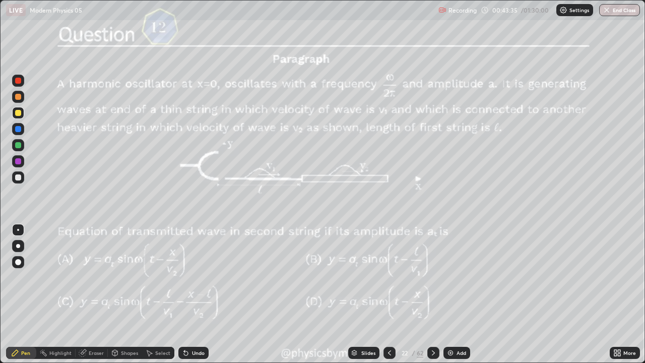
click at [434, 294] on icon at bounding box center [433, 352] width 8 height 8
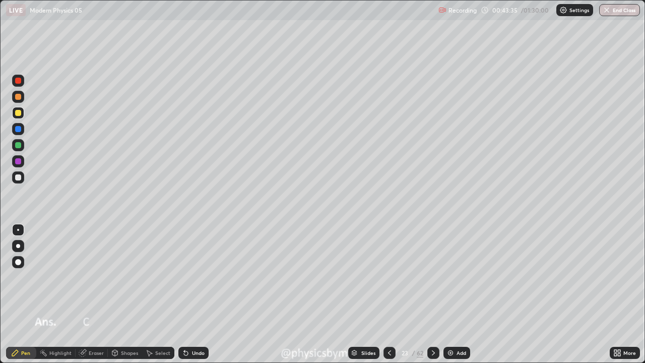
click at [433, 294] on icon at bounding box center [433, 352] width 8 height 8
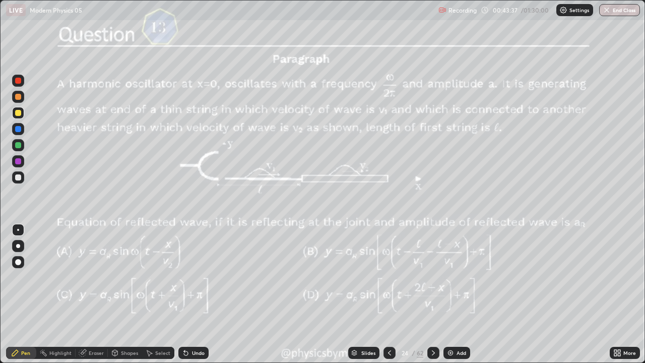
click at [22, 151] on div at bounding box center [18, 145] width 12 height 16
click at [432, 294] on icon at bounding box center [433, 352] width 8 height 8
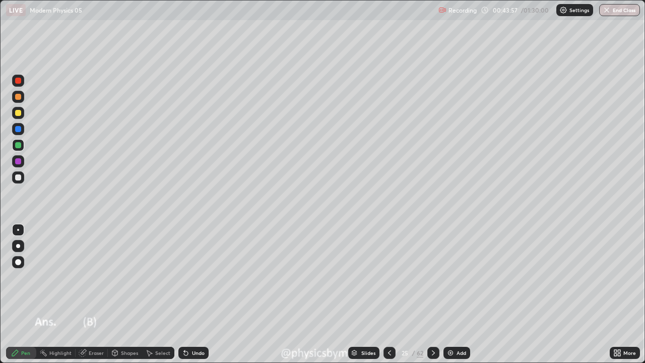
click at [429, 294] on icon at bounding box center [433, 352] width 8 height 8
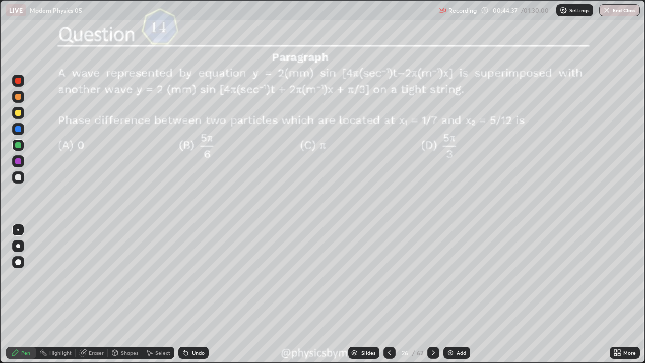
click at [184, 294] on icon at bounding box center [184, 350] width 1 height 1
click at [192, 294] on div "Undo" at bounding box center [198, 352] width 13 height 5
click at [195, 294] on div "Undo" at bounding box center [198, 352] width 13 height 5
click at [432, 294] on icon at bounding box center [433, 352] width 8 height 8
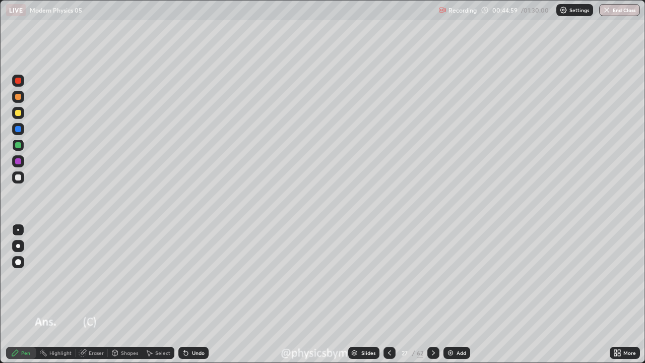
click at [431, 294] on icon at bounding box center [433, 352] width 8 height 8
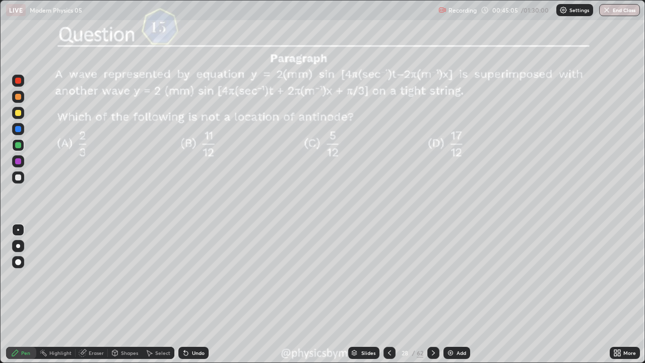
click at [383, 294] on div at bounding box center [389, 352] width 12 height 12
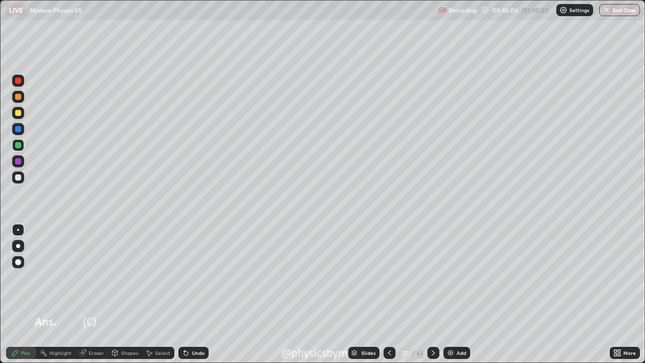
click at [388, 294] on icon at bounding box center [389, 352] width 8 height 8
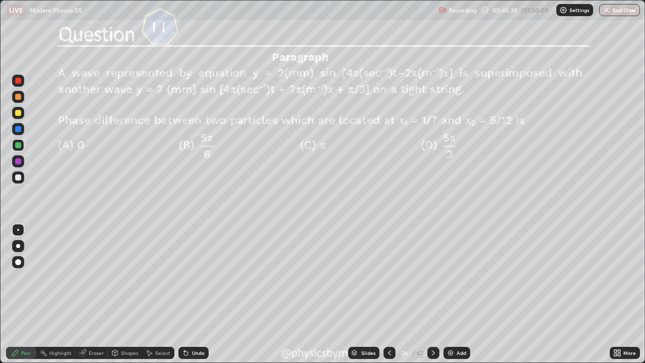
click at [432, 294] on icon at bounding box center [433, 352] width 3 height 5
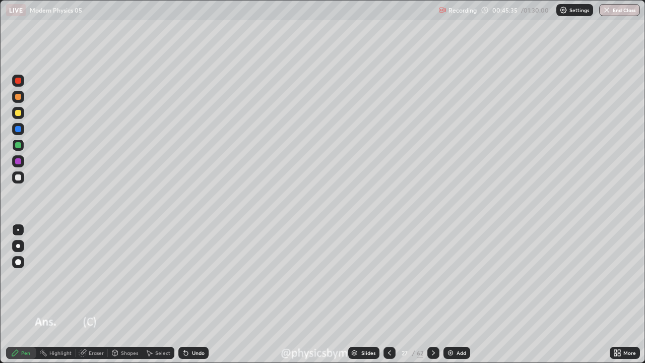
click at [433, 294] on div at bounding box center [433, 352] width 12 height 12
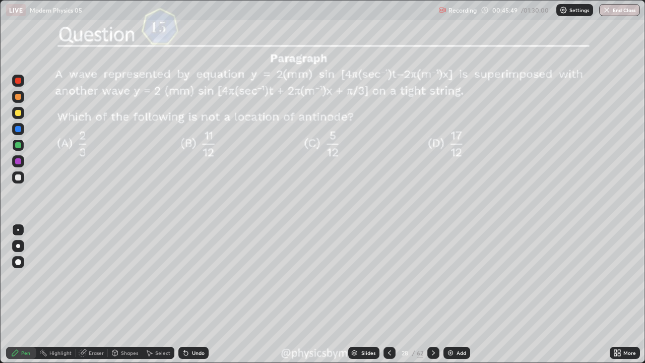
click at [433, 294] on icon at bounding box center [433, 352] width 8 height 8
click at [432, 294] on icon at bounding box center [433, 352] width 8 height 8
click at [435, 294] on div at bounding box center [433, 352] width 12 height 20
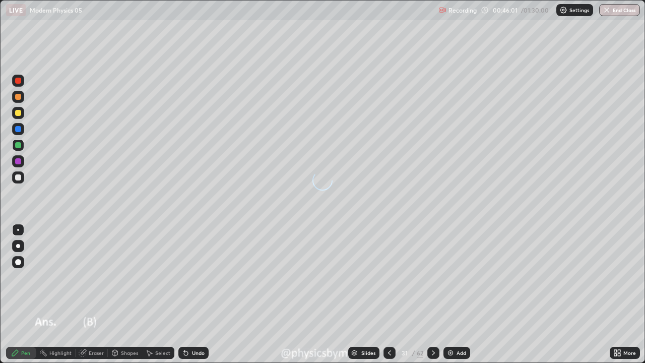
click at [433, 294] on icon at bounding box center [433, 352] width 8 height 8
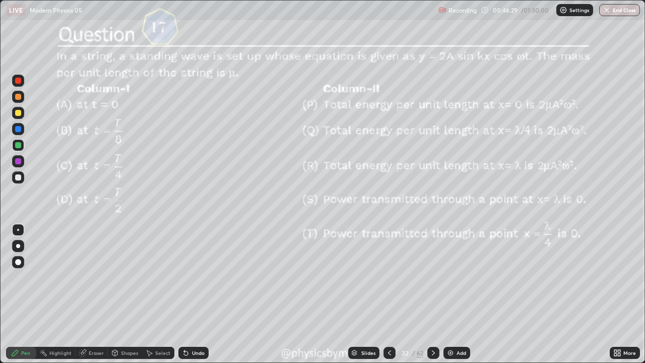
click at [408, 294] on div "32" at bounding box center [404, 352] width 10 height 6
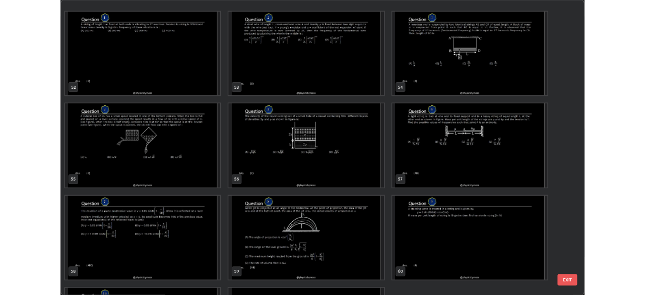
scroll to position [2014, 0]
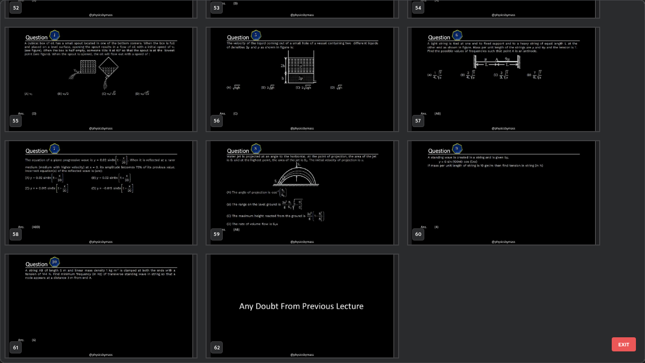
click at [350, 294] on img "grid" at bounding box center [301, 305] width 191 height 103
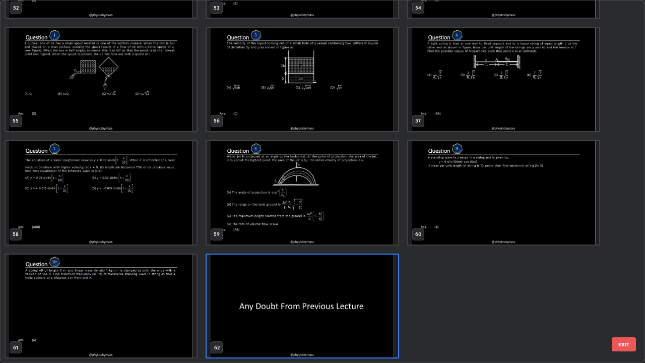
click at [349, 294] on img "grid" at bounding box center [301, 305] width 191 height 103
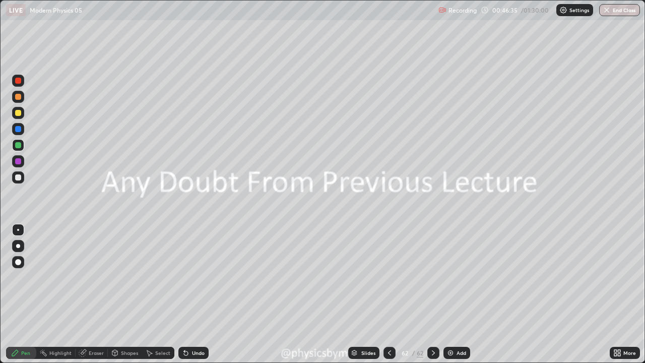
click at [450, 294] on img at bounding box center [450, 352] width 8 height 8
click at [201, 294] on div "Undo" at bounding box center [198, 352] width 13 height 5
click at [19, 177] on div at bounding box center [18, 177] width 6 height 6
click at [86, 294] on icon at bounding box center [83, 352] width 8 height 8
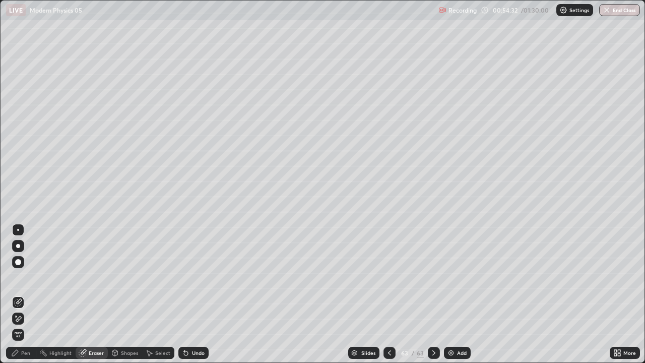
click at [23, 294] on div "Pen" at bounding box center [25, 352] width 9 height 5
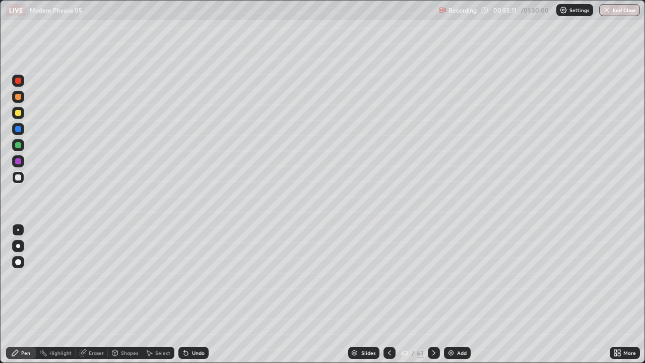
click at [156, 294] on div "Select" at bounding box center [158, 352] width 32 height 12
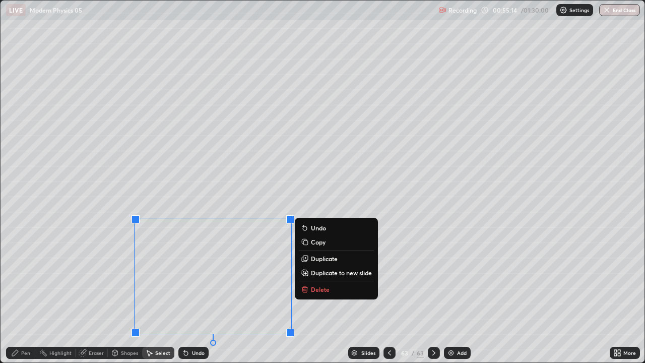
click at [94, 294] on div "0 ° Undo Copy Duplicate Duplicate to new slide Delete" at bounding box center [323, 182] width 644 height 362
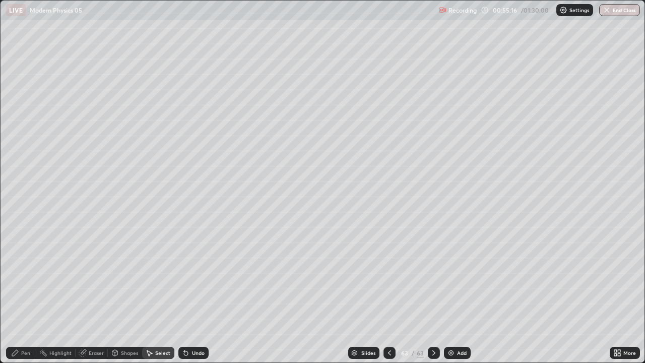
click at [18, 294] on icon at bounding box center [15, 352] width 8 height 8
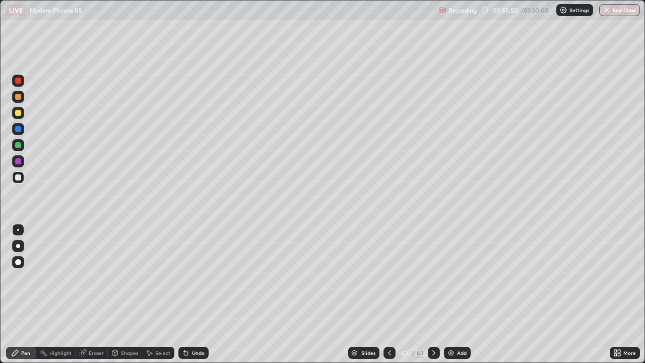
click at [162, 294] on div "Select" at bounding box center [162, 352] width 15 height 5
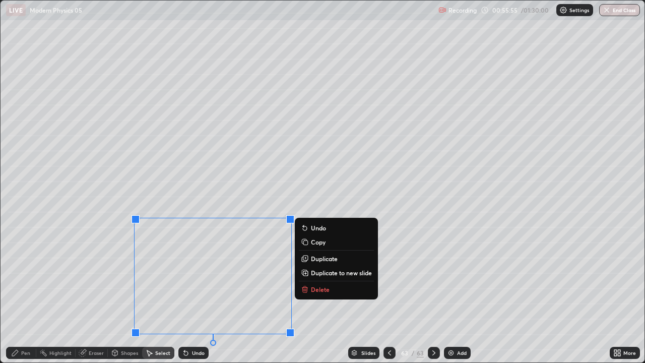
click at [318, 290] on p "Delete" at bounding box center [320, 289] width 19 height 8
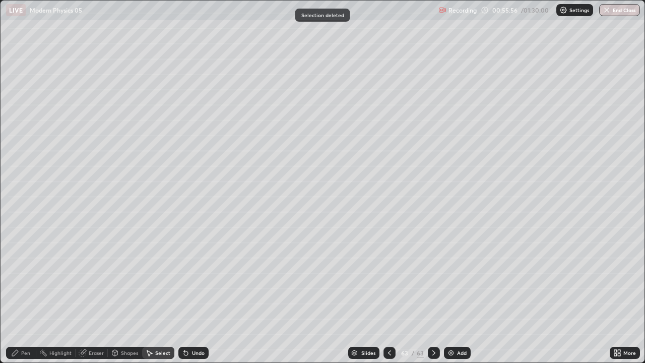
click at [11, 294] on div "Pen" at bounding box center [21, 352] width 30 height 12
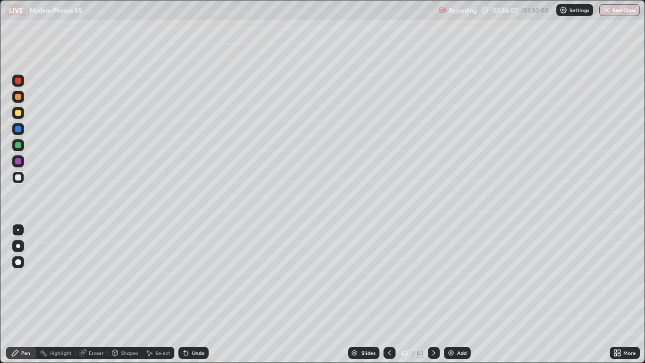
click at [20, 148] on div at bounding box center [18, 145] width 12 height 12
click at [450, 294] on img at bounding box center [451, 352] width 8 height 8
click at [17, 97] on div at bounding box center [18, 97] width 6 height 6
click at [200, 294] on div "Undo" at bounding box center [193, 352] width 30 height 12
click at [199, 294] on div "Undo" at bounding box center [193, 352] width 30 height 12
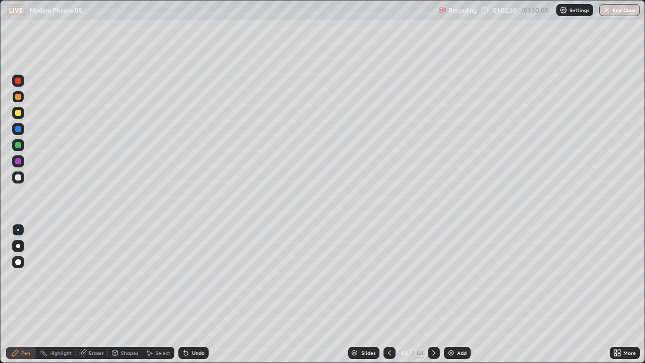
click at [18, 146] on div at bounding box center [18, 145] width 6 height 6
click at [17, 178] on div at bounding box center [18, 177] width 6 height 6
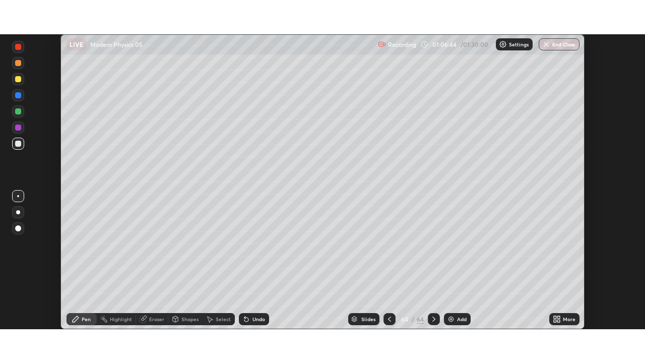
scroll to position [50066, 49716]
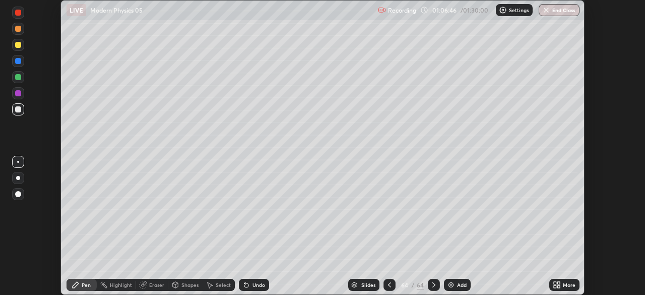
click at [22, 81] on div at bounding box center [18, 77] width 12 height 12
click at [250, 281] on div "Undo" at bounding box center [254, 284] width 30 height 12
click at [558, 286] on icon at bounding box center [558, 286] width 3 height 3
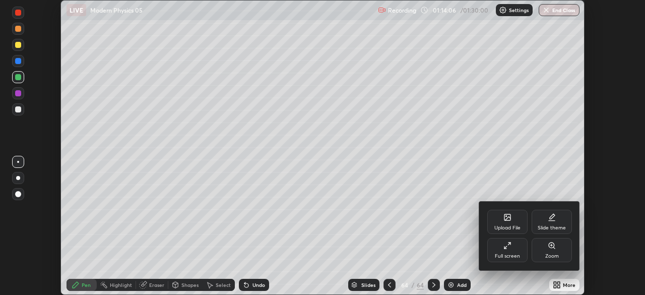
click at [508, 252] on div "Full screen" at bounding box center [507, 250] width 40 height 24
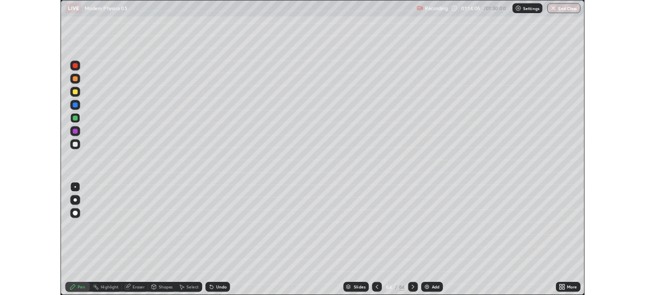
scroll to position [363, 645]
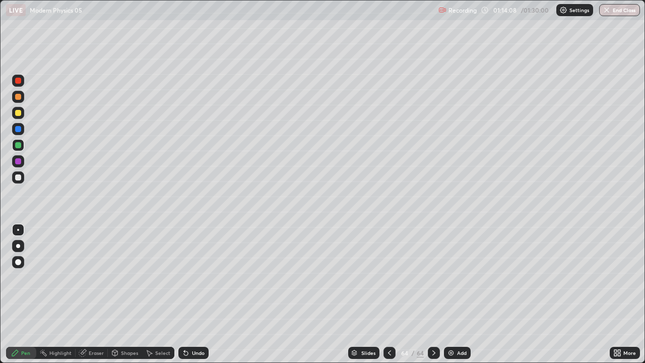
click at [18, 113] on div at bounding box center [18, 113] width 6 height 6
click at [454, 294] on div "Add" at bounding box center [457, 352] width 27 height 12
click at [23, 141] on div at bounding box center [18, 145] width 12 height 12
click at [19, 177] on div at bounding box center [18, 177] width 6 height 6
click at [19, 113] on div at bounding box center [18, 113] width 6 height 6
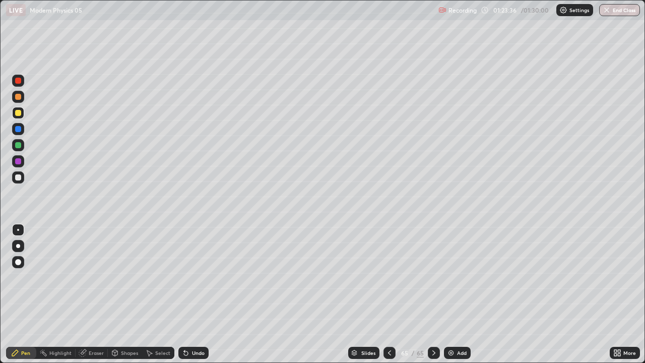
click at [622, 11] on button "End Class" at bounding box center [619, 10] width 41 height 12
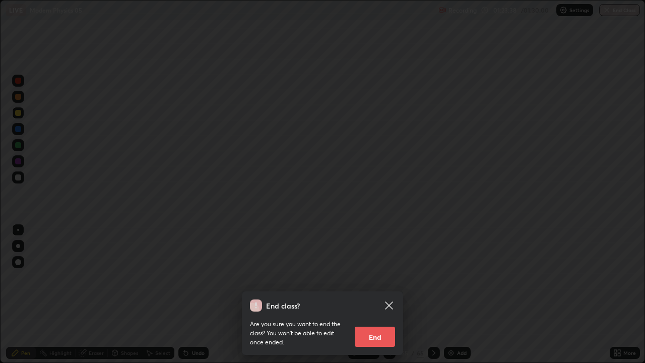
click at [373, 294] on button "End" at bounding box center [375, 336] width 40 height 20
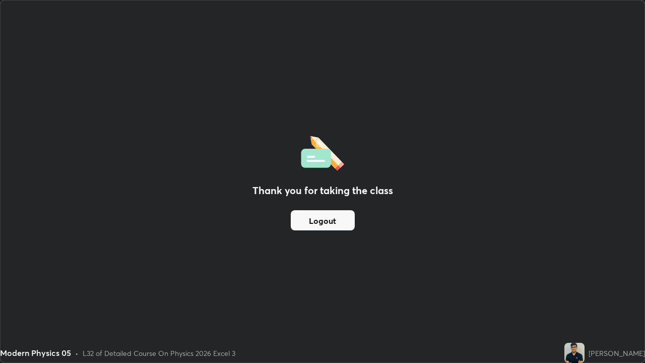
click at [325, 221] on button "Logout" at bounding box center [323, 220] width 64 height 20
click at [325, 223] on button "Logout" at bounding box center [323, 220] width 64 height 20
click at [326, 223] on button "Logout" at bounding box center [323, 220] width 64 height 20
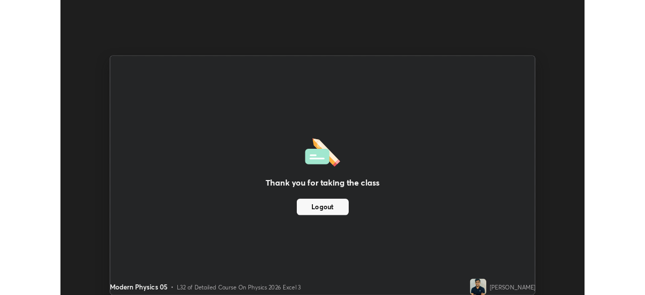
scroll to position [50066, 49716]
